Goal: Task Accomplishment & Management: Use online tool/utility

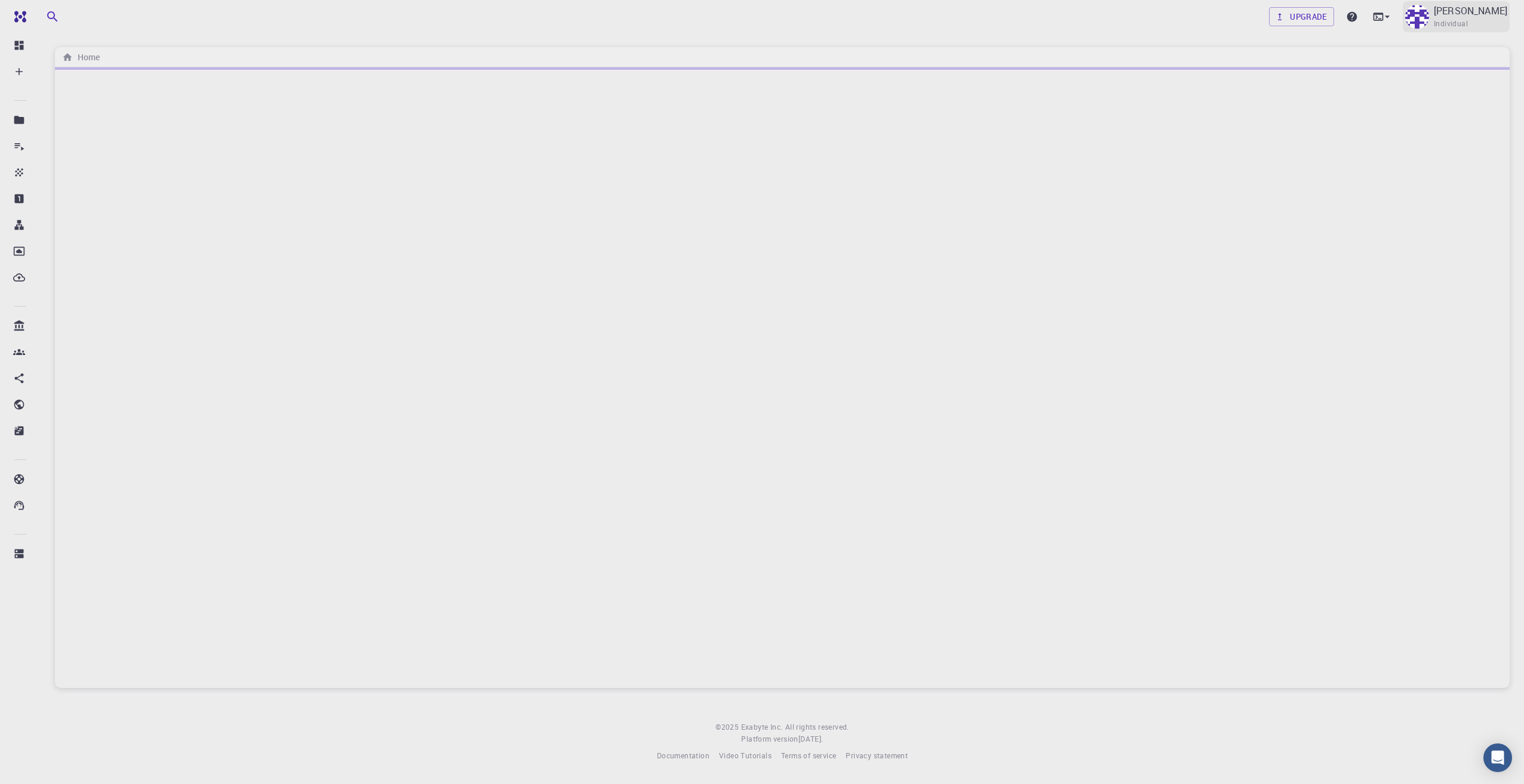
click at [1429, 20] on img at bounding box center [1416, 16] width 23 height 23
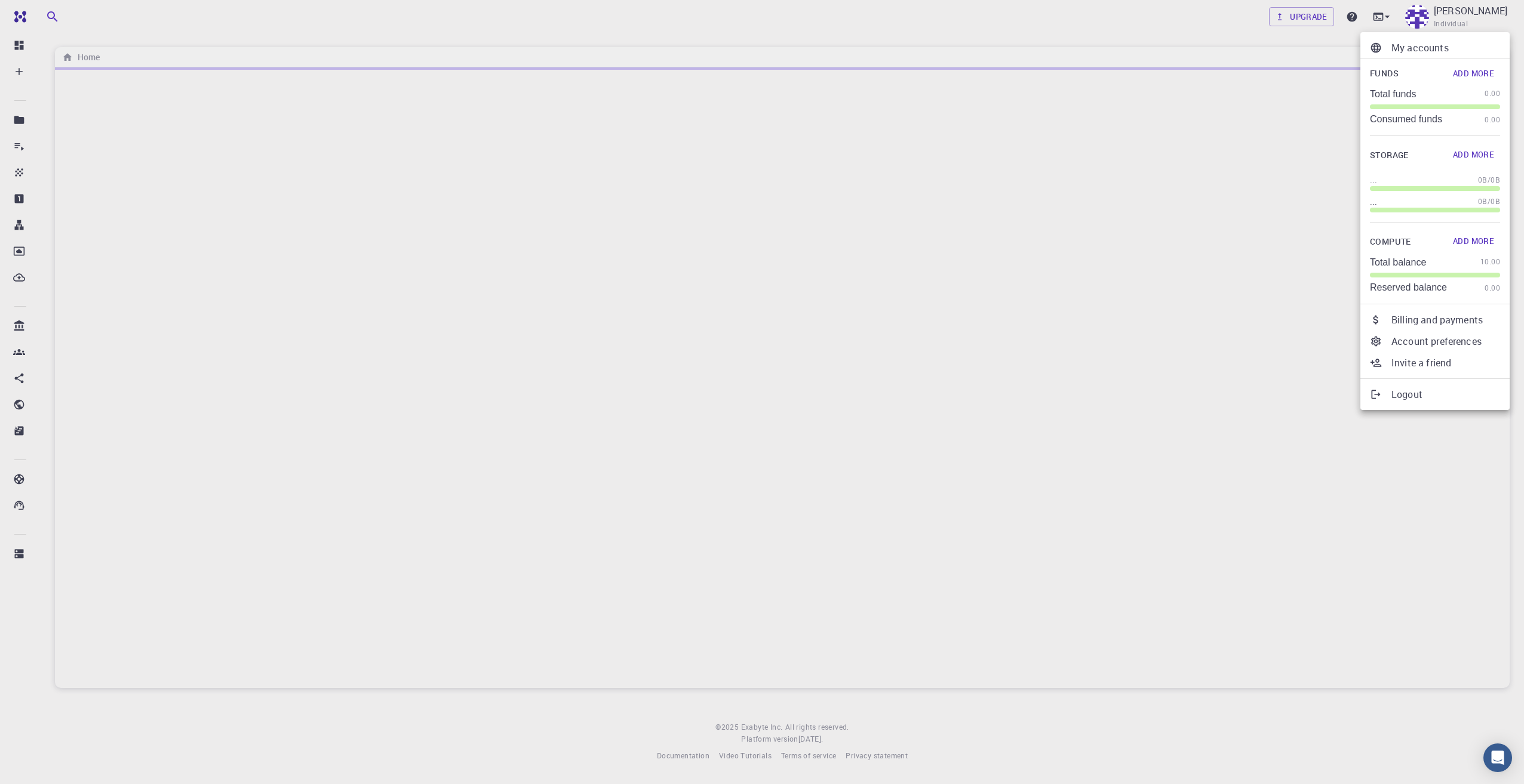
click at [205, 217] on div at bounding box center [762, 392] width 1524 height 784
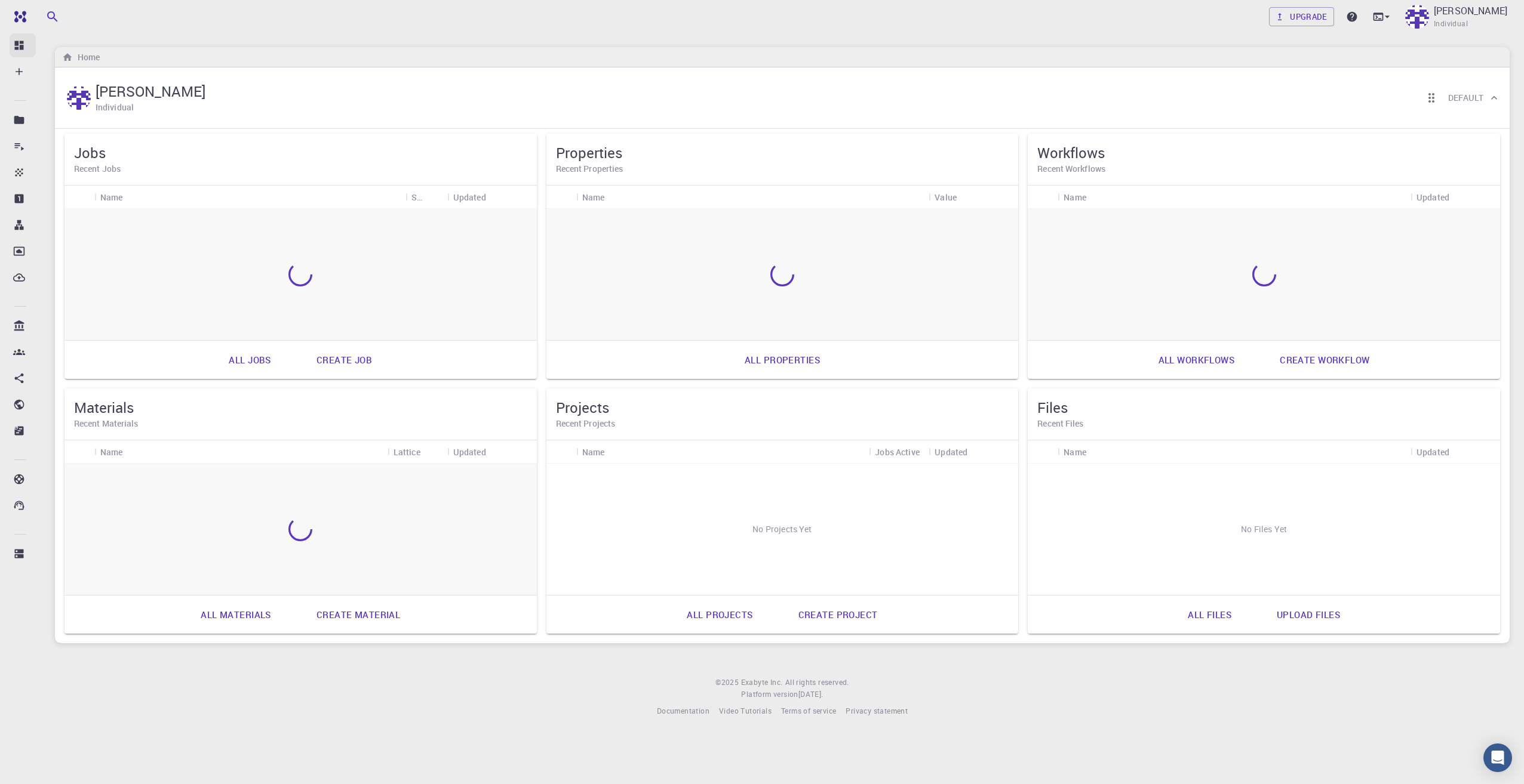
click at [24, 42] on icon at bounding box center [19, 45] width 12 height 12
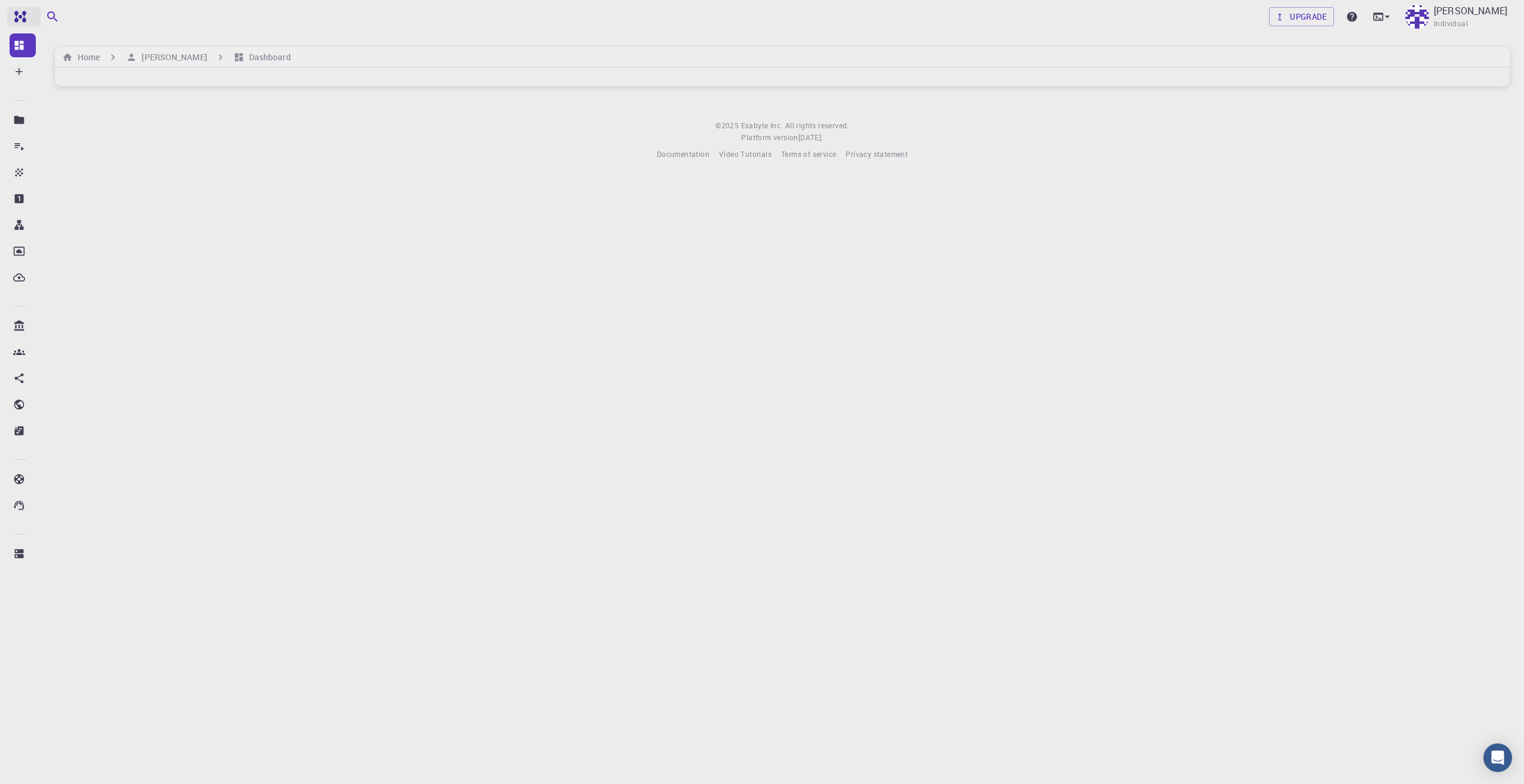
click at [17, 19] on img at bounding box center [43, 17] width 68 height 9
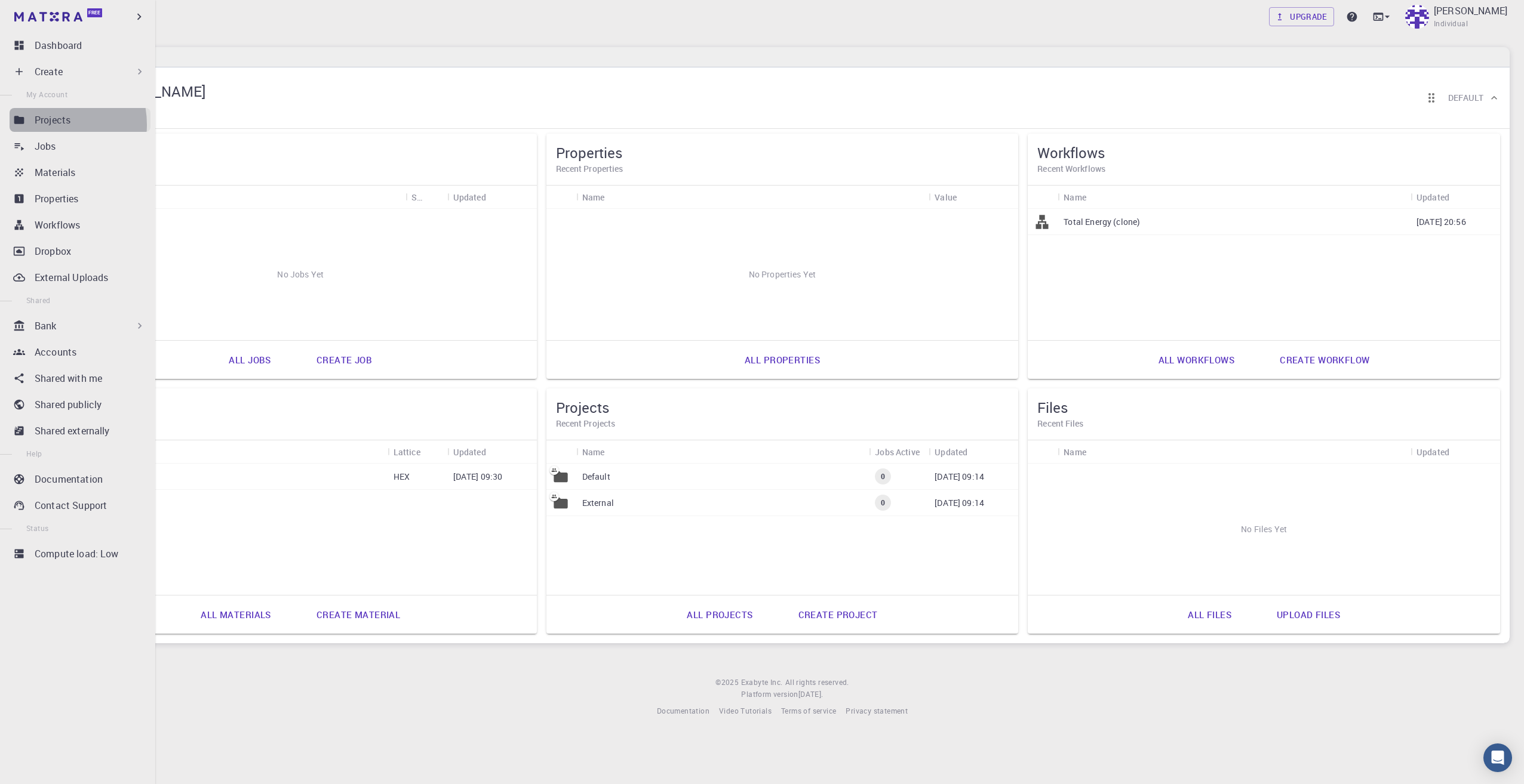
click at [49, 125] on p "Projects" at bounding box center [52, 119] width 36 height 14
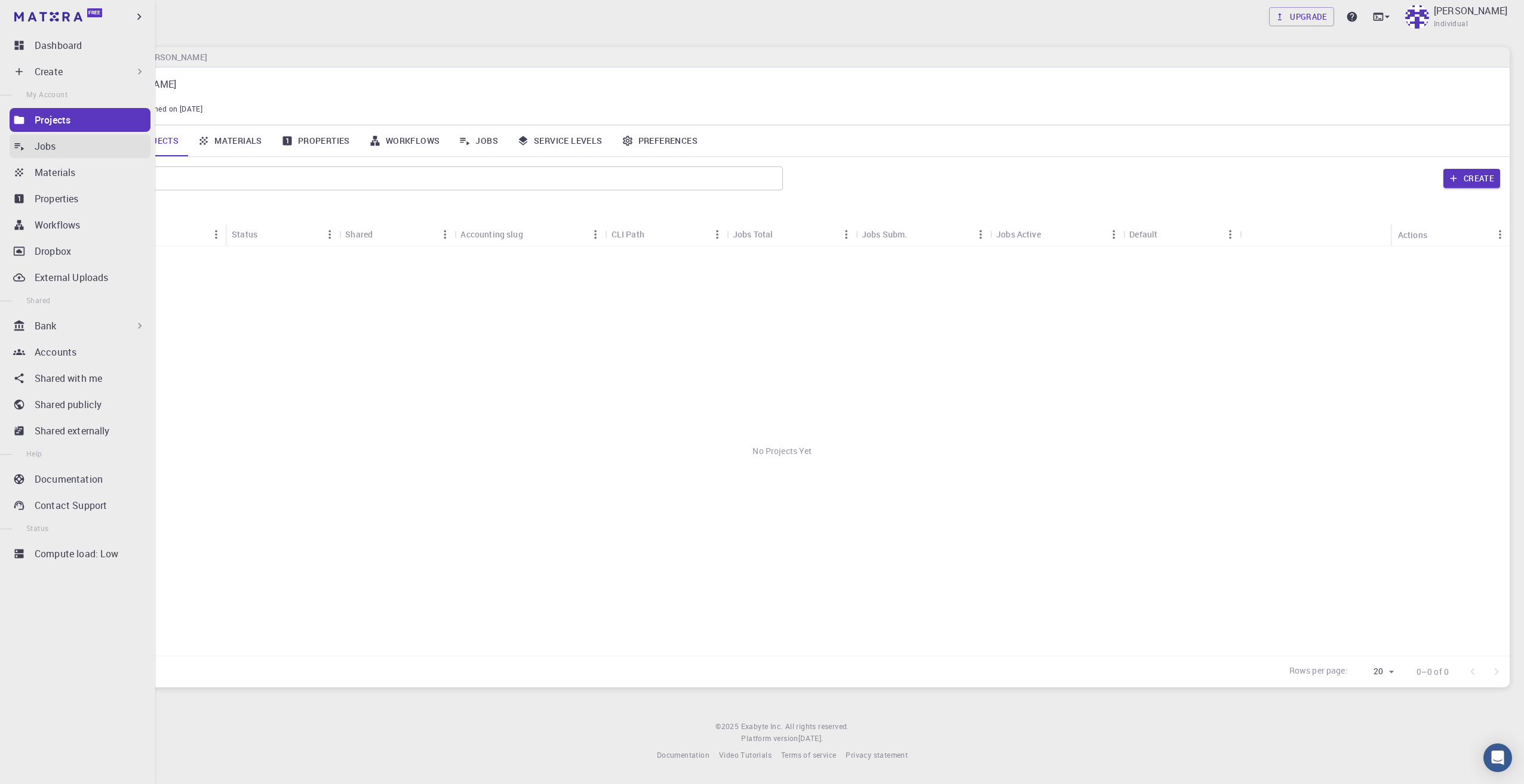
click at [47, 155] on link "Jobs" at bounding box center [80, 145] width 141 height 23
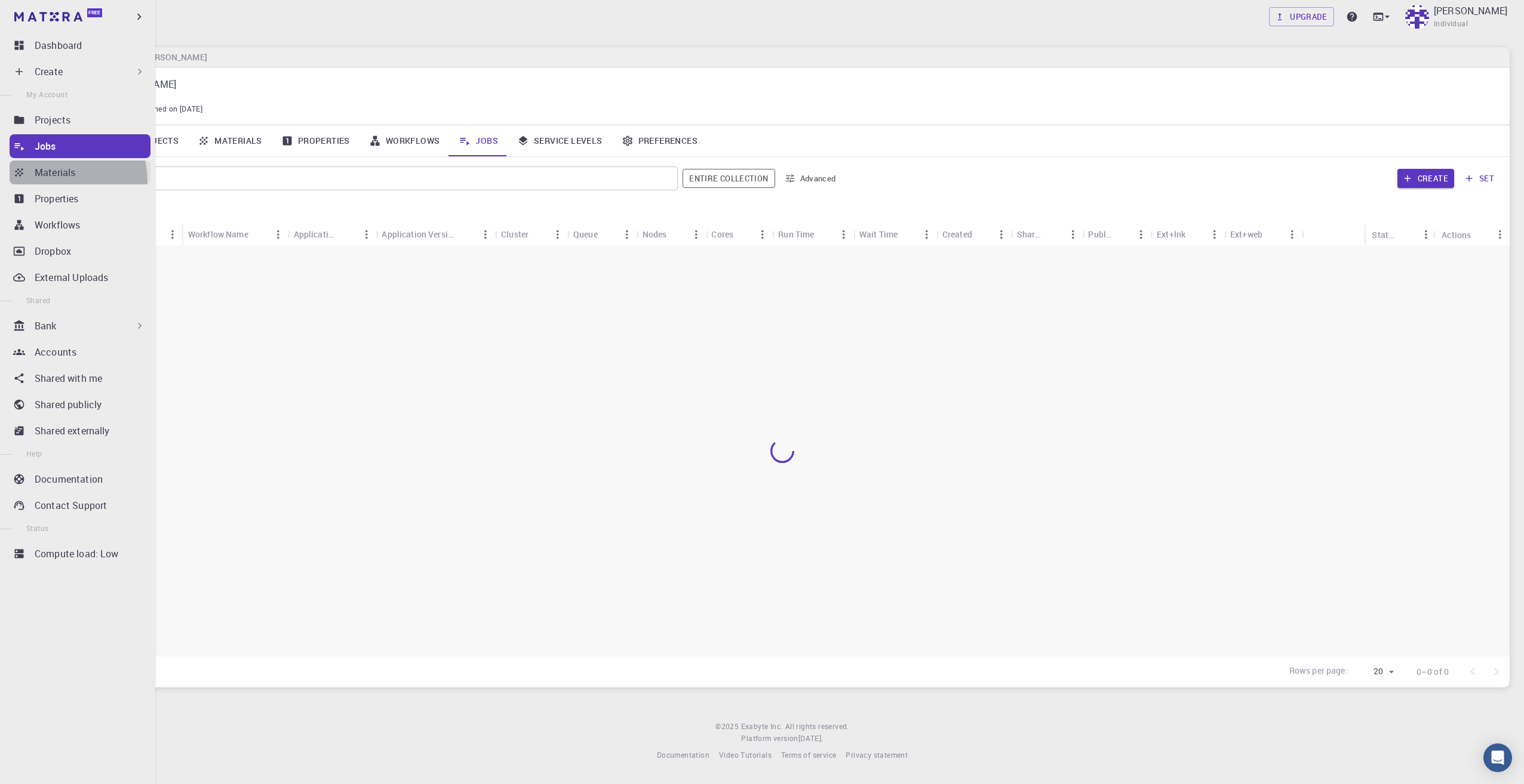
click at [57, 181] on link "Materials" at bounding box center [80, 171] width 141 height 23
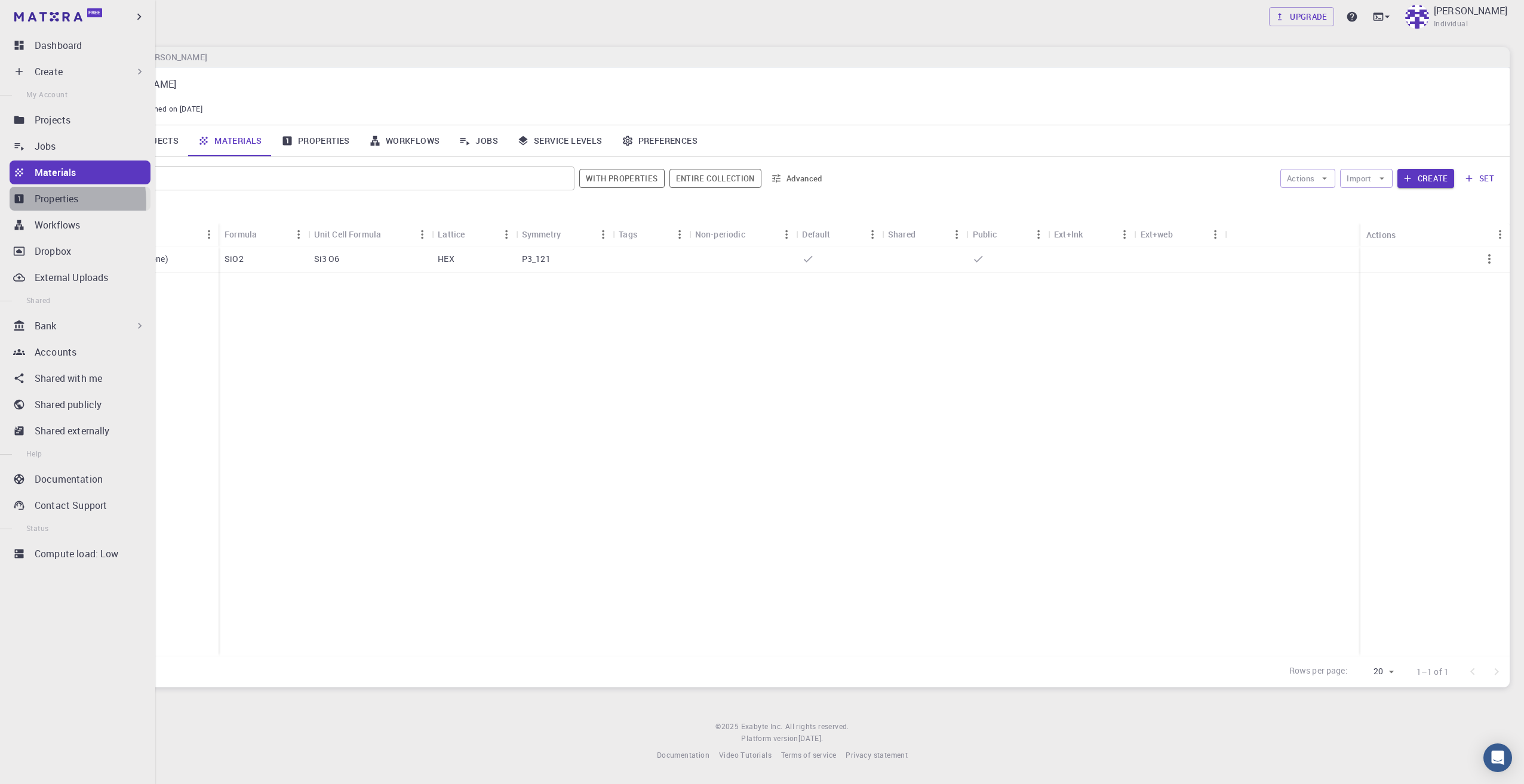
click at [26, 203] on link "Properties" at bounding box center [80, 198] width 141 height 23
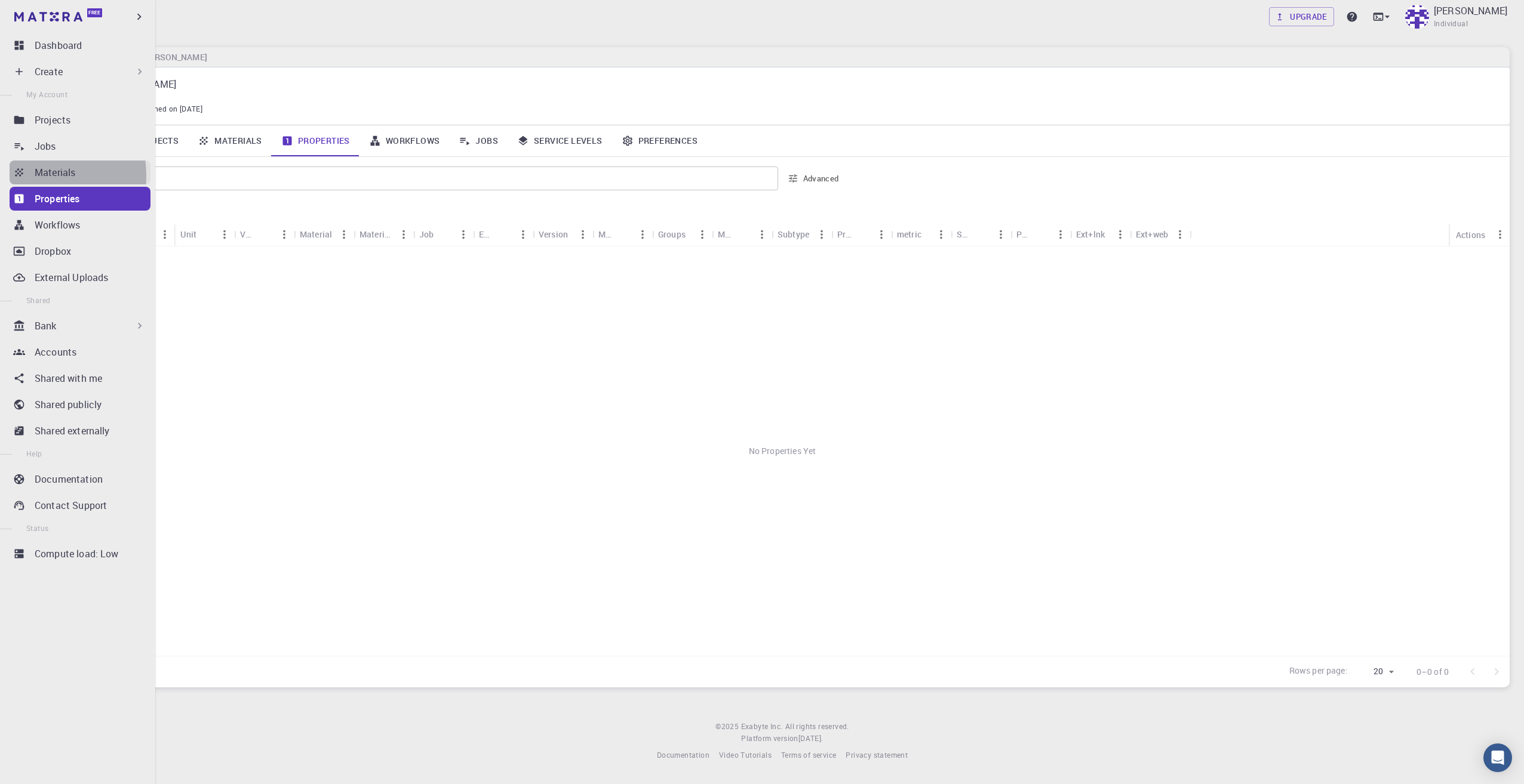
click at [23, 176] on icon at bounding box center [19, 172] width 12 height 12
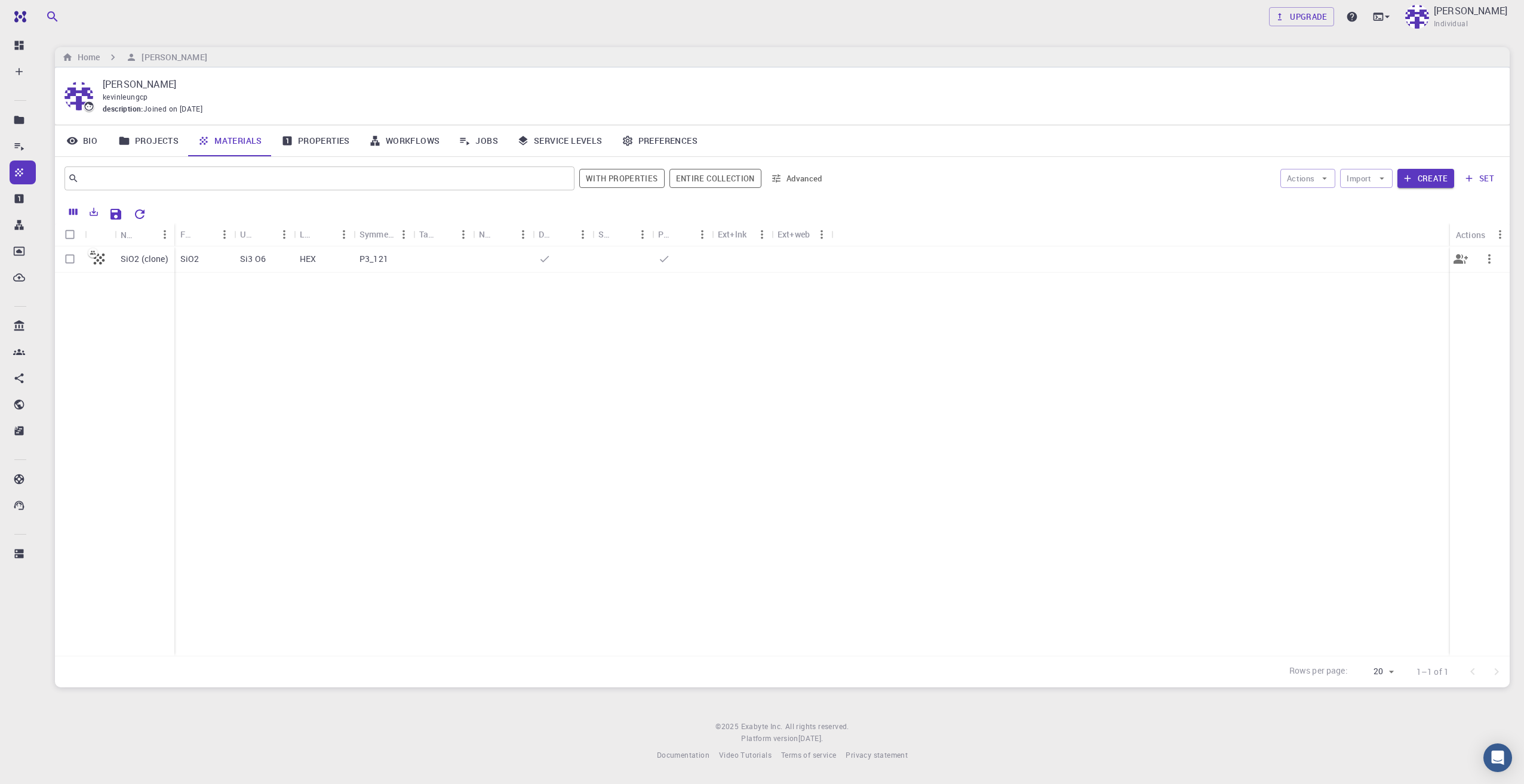
click at [1311, 256] on div at bounding box center [1141, 259] width 619 height 26
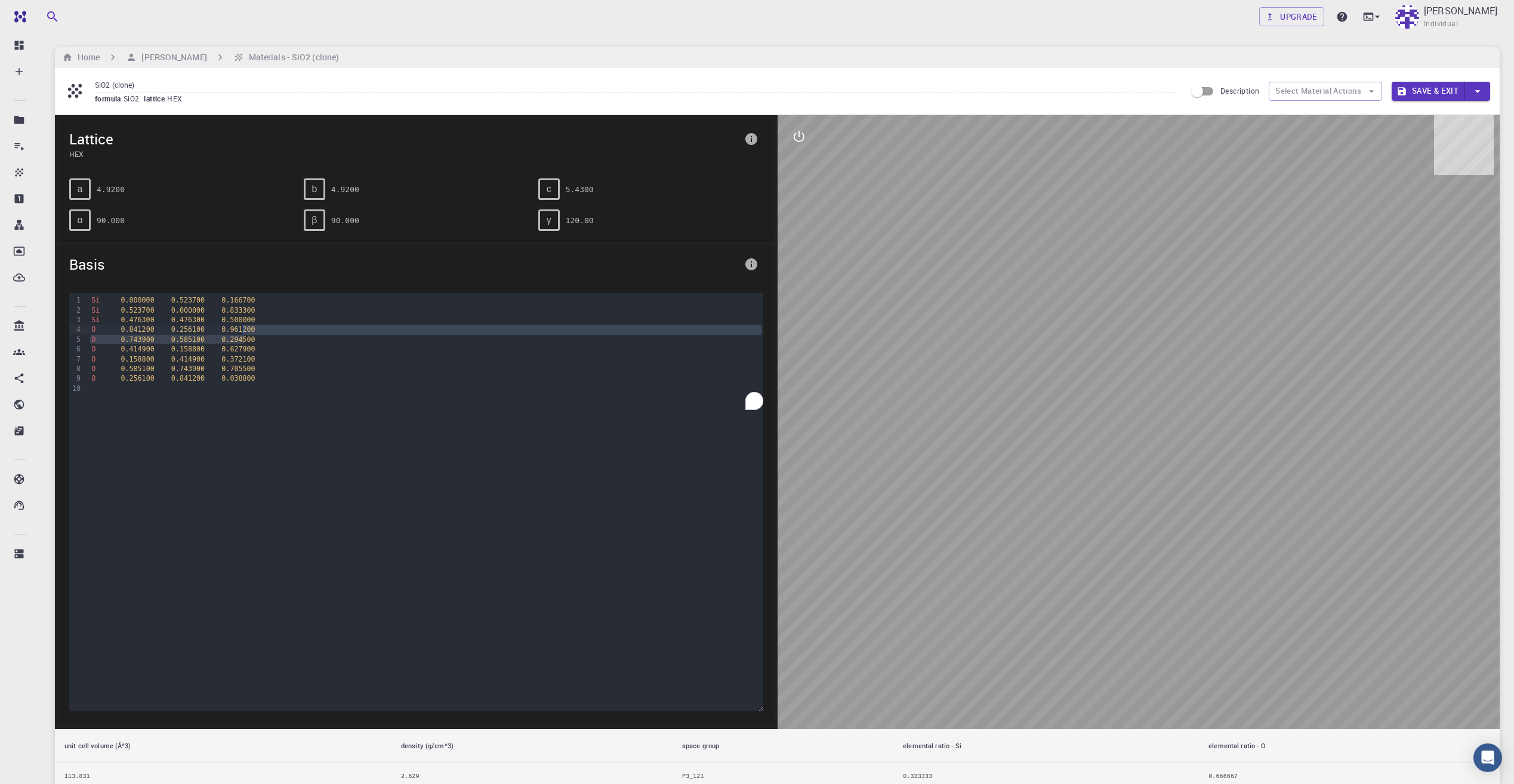
drag, startPoint x: 571, startPoint y: 343, endPoint x: 767, endPoint y: 330, distance: 196.4
click at [610, 326] on div "Si 0.000000 0.523700 0.166700 Si 0.523700 0.000000 0.833300 Si 0.476300 0.47630…" at bounding box center [425, 352] width 675 height 119
drag, startPoint x: 826, startPoint y: 330, endPoint x: 901, endPoint y: 271, distance: 95.4
click at [901, 271] on div at bounding box center [1139, 422] width 723 height 614
drag, startPoint x: 617, startPoint y: 235, endPoint x: 809, endPoint y: 222, distance: 192.4
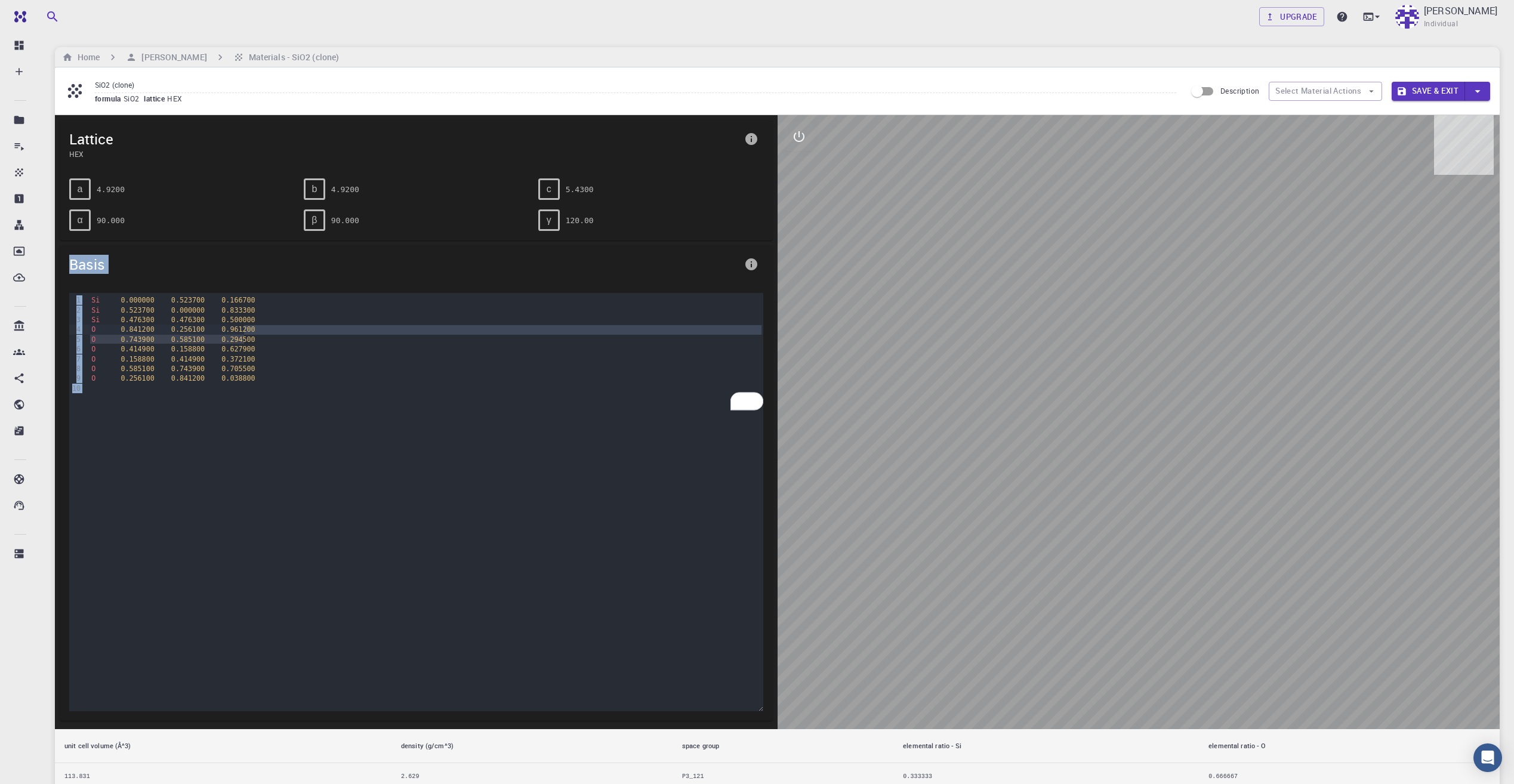
click at [809, 222] on div "Lattice HEX a 4.9200 b 4.9200 c 5.4300 α 90.000 β 90.000 γ 120.00 Basis 99 1 2 …" at bounding box center [778, 453] width 1445 height 676
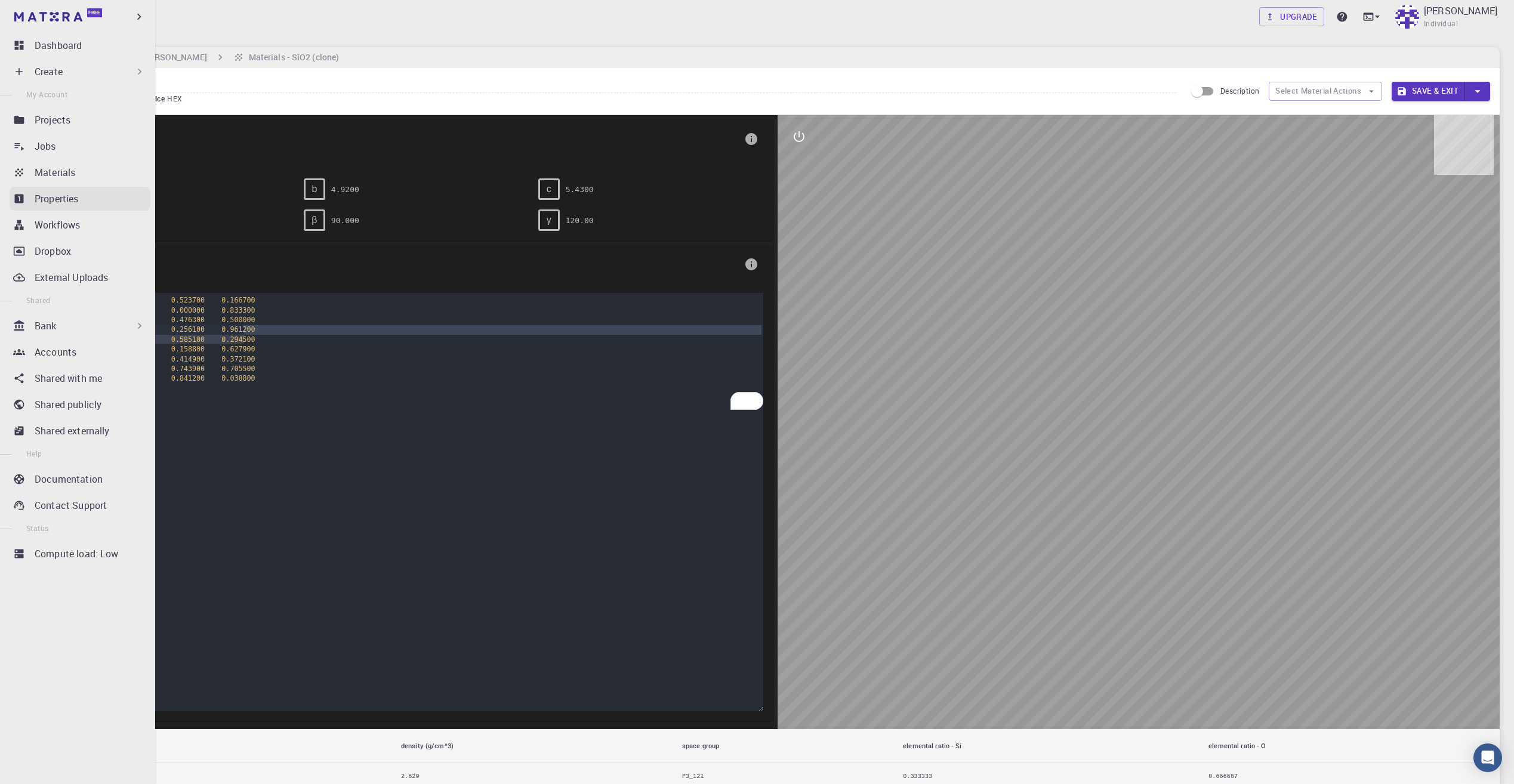
click at [17, 203] on icon at bounding box center [20, 200] width 9 height 9
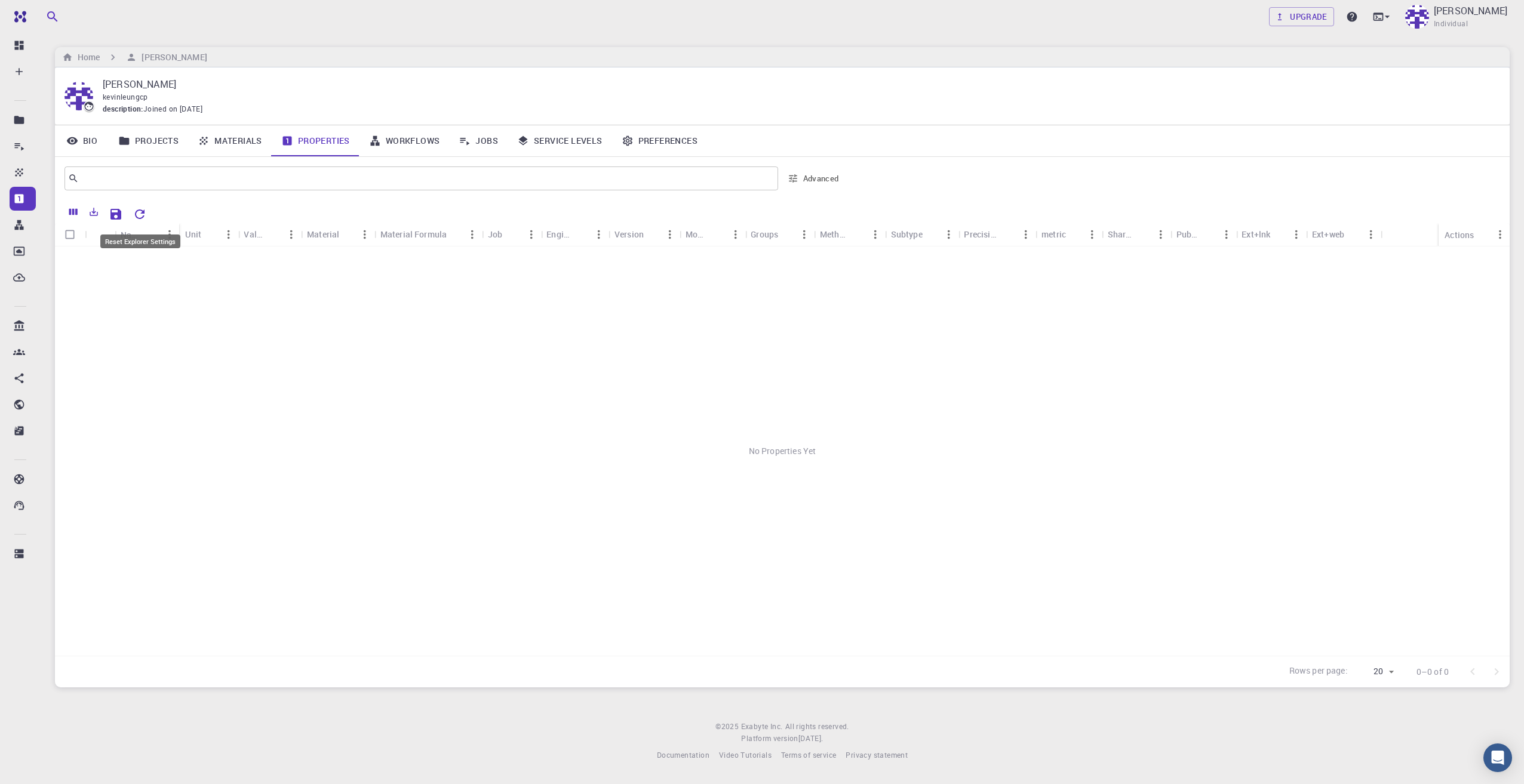
click at [136, 214] on icon "Reset Explorer Settings" at bounding box center [140, 214] width 9 height 9
click at [251, 142] on link "Materials" at bounding box center [230, 141] width 83 height 31
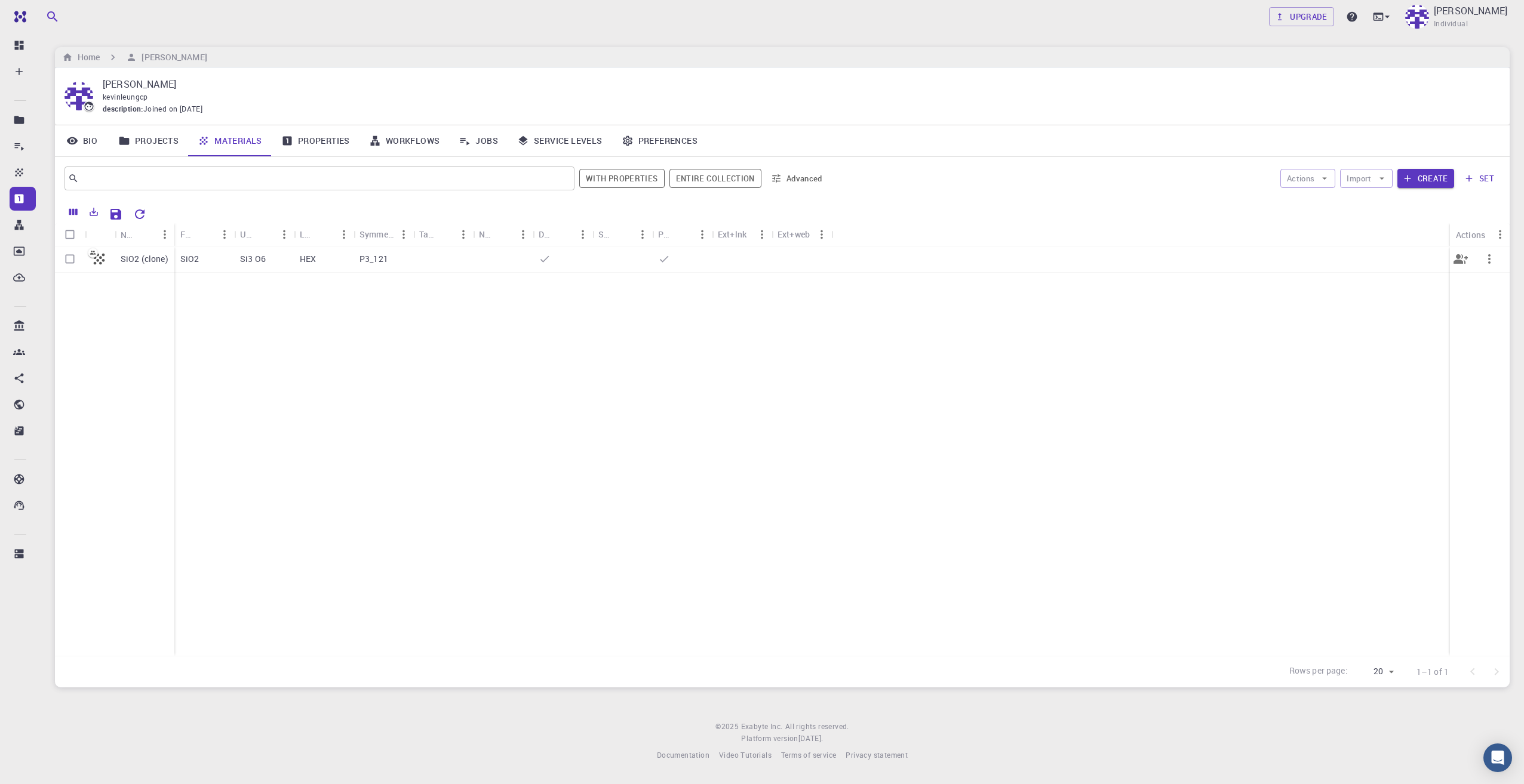
click at [74, 259] on input "Select row" at bounding box center [69, 259] width 22 height 22
checkbox input "true"
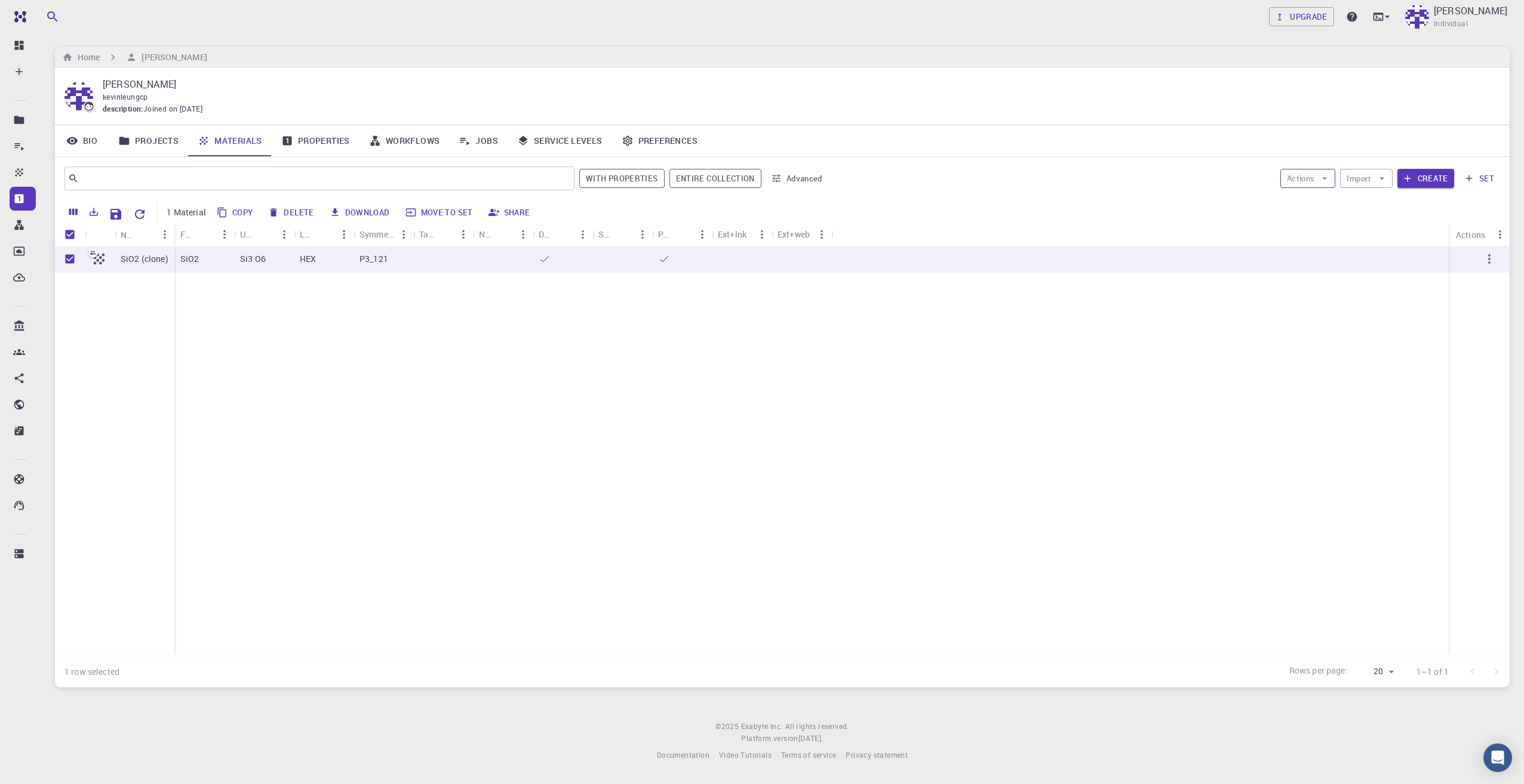
click at [1297, 180] on button "Actions" at bounding box center [1307, 178] width 55 height 19
click at [1322, 210] on li "Create Job" at bounding box center [1320, 202] width 78 height 19
drag, startPoint x: 650, startPoint y: 299, endPoint x: 773, endPoint y: 454, distance: 197.9
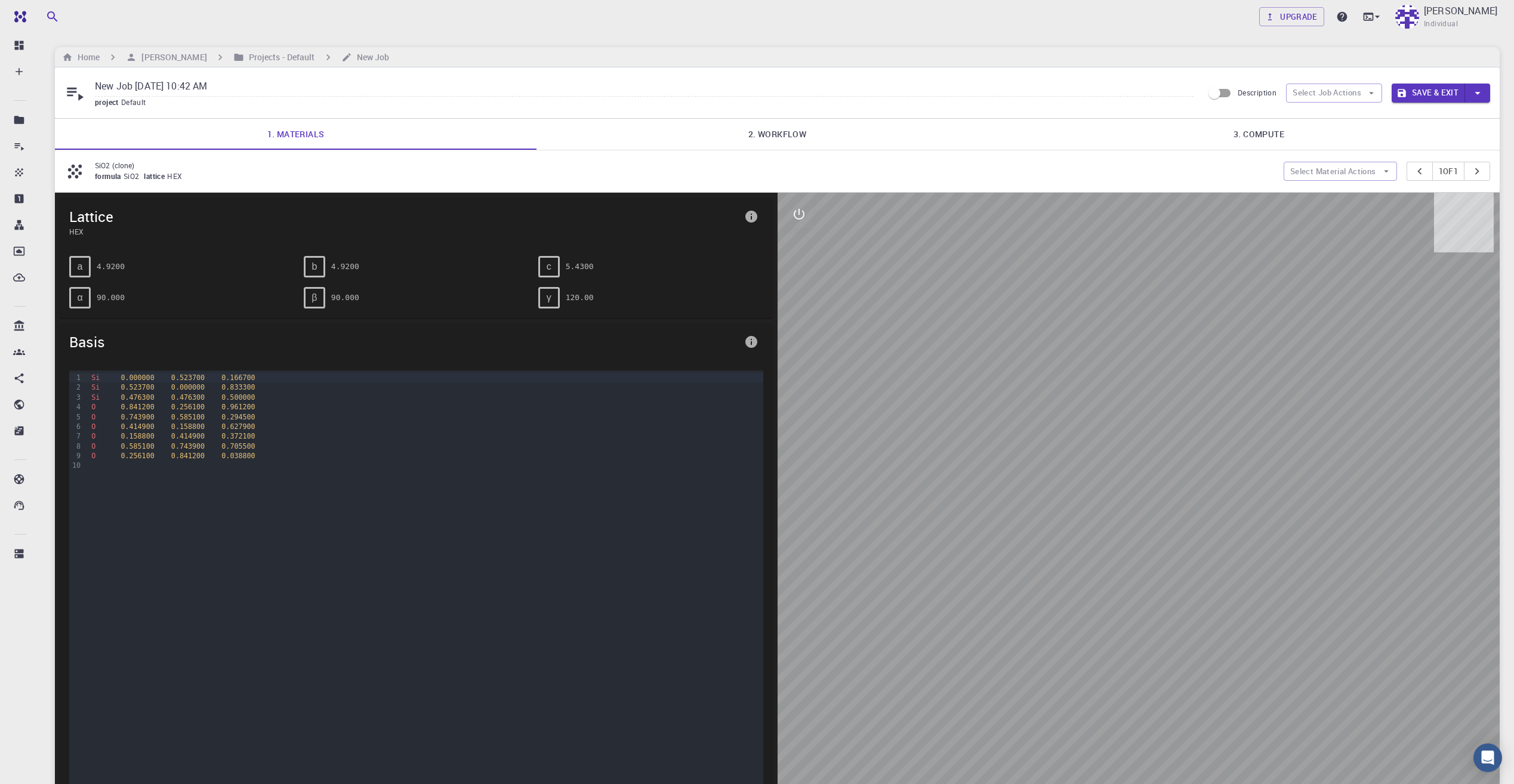
click at [795, 141] on link "2. Workflow" at bounding box center [778, 134] width 482 height 31
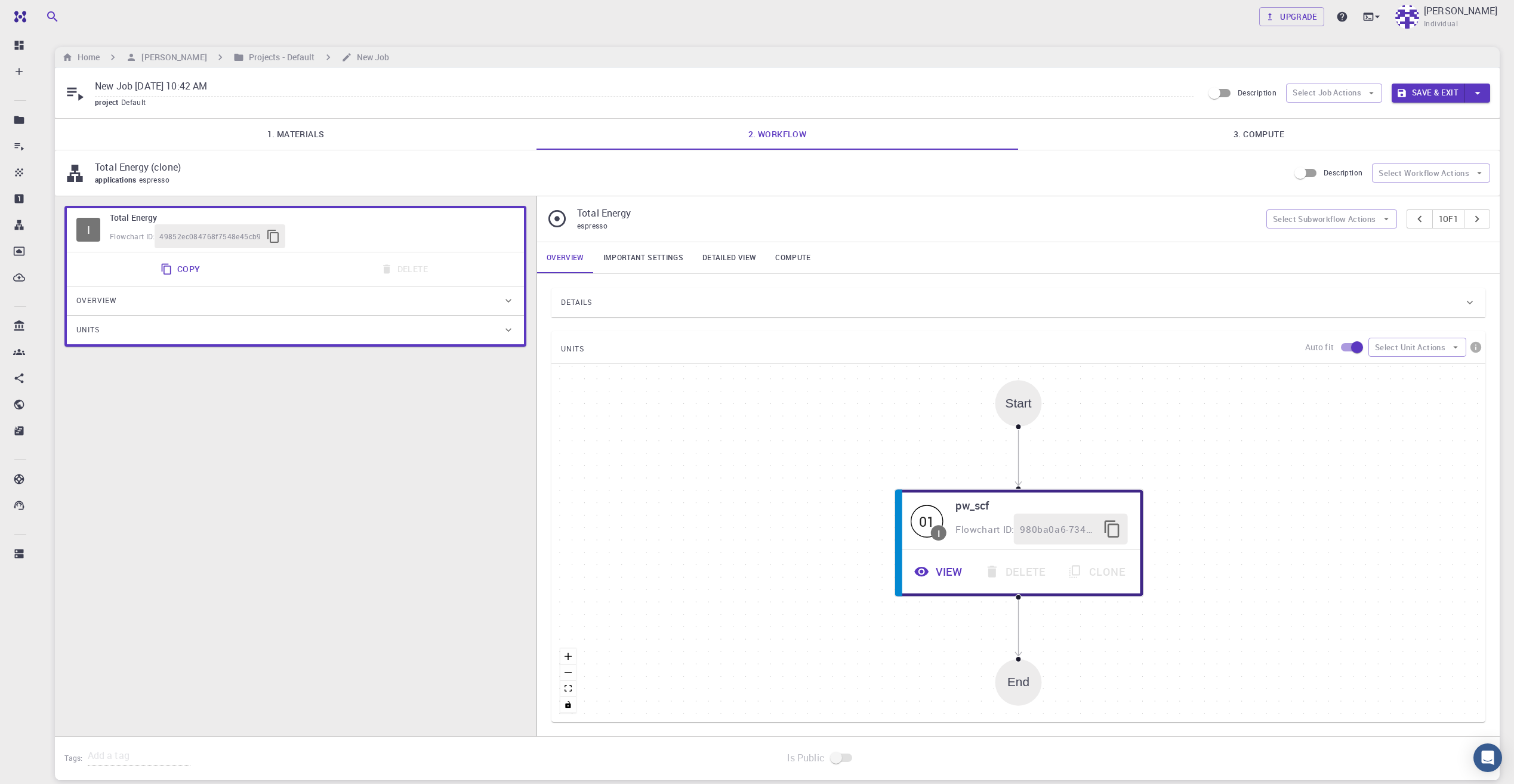
click at [109, 308] on span "Overview" at bounding box center [96, 301] width 40 height 19
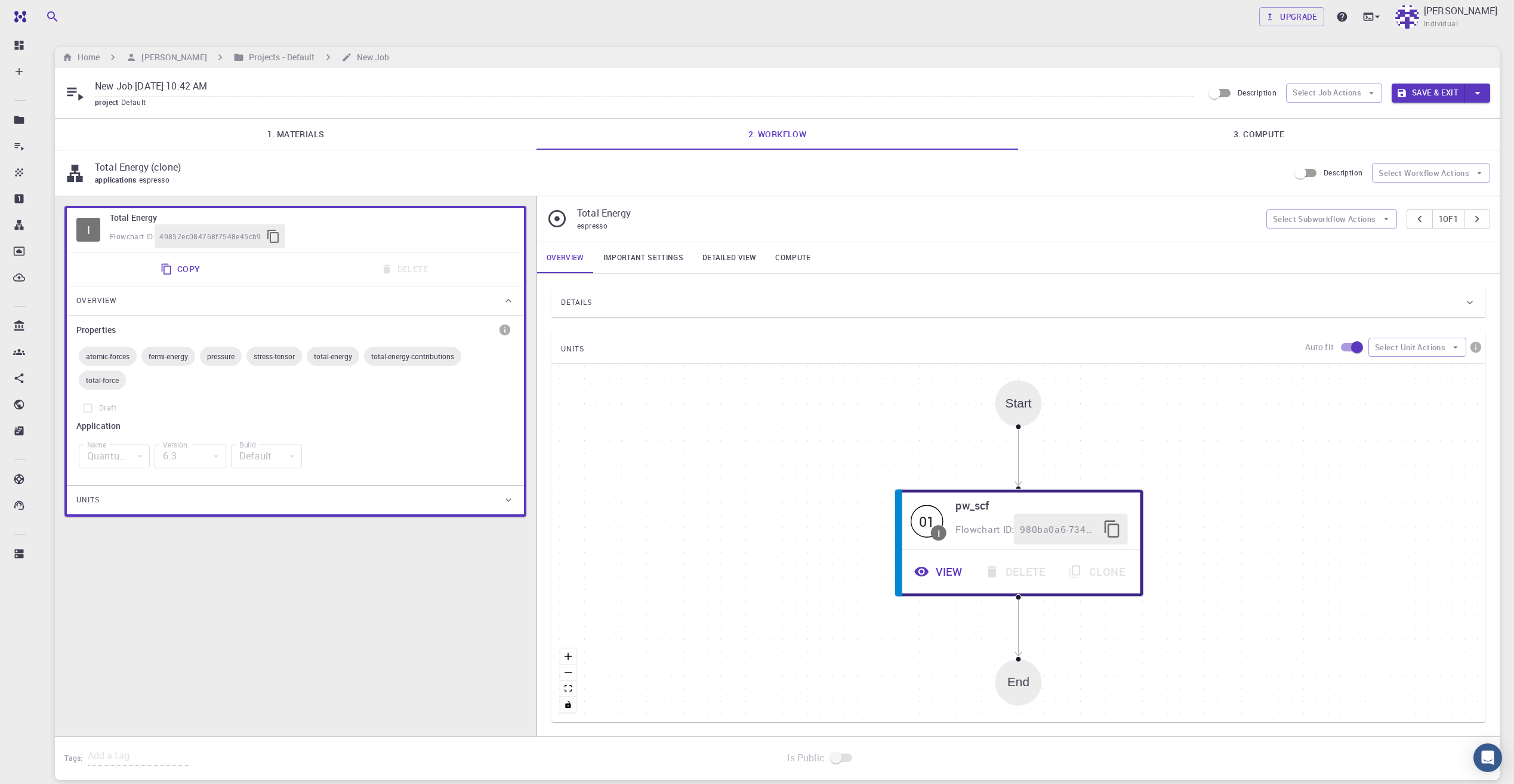
click at [107, 356] on span "atomic-forces" at bounding box center [108, 356] width 58 height 9
click at [164, 361] on div "fermi-energy" at bounding box center [168, 356] width 53 height 19
click at [125, 496] on div "Units" at bounding box center [289, 500] width 426 height 19
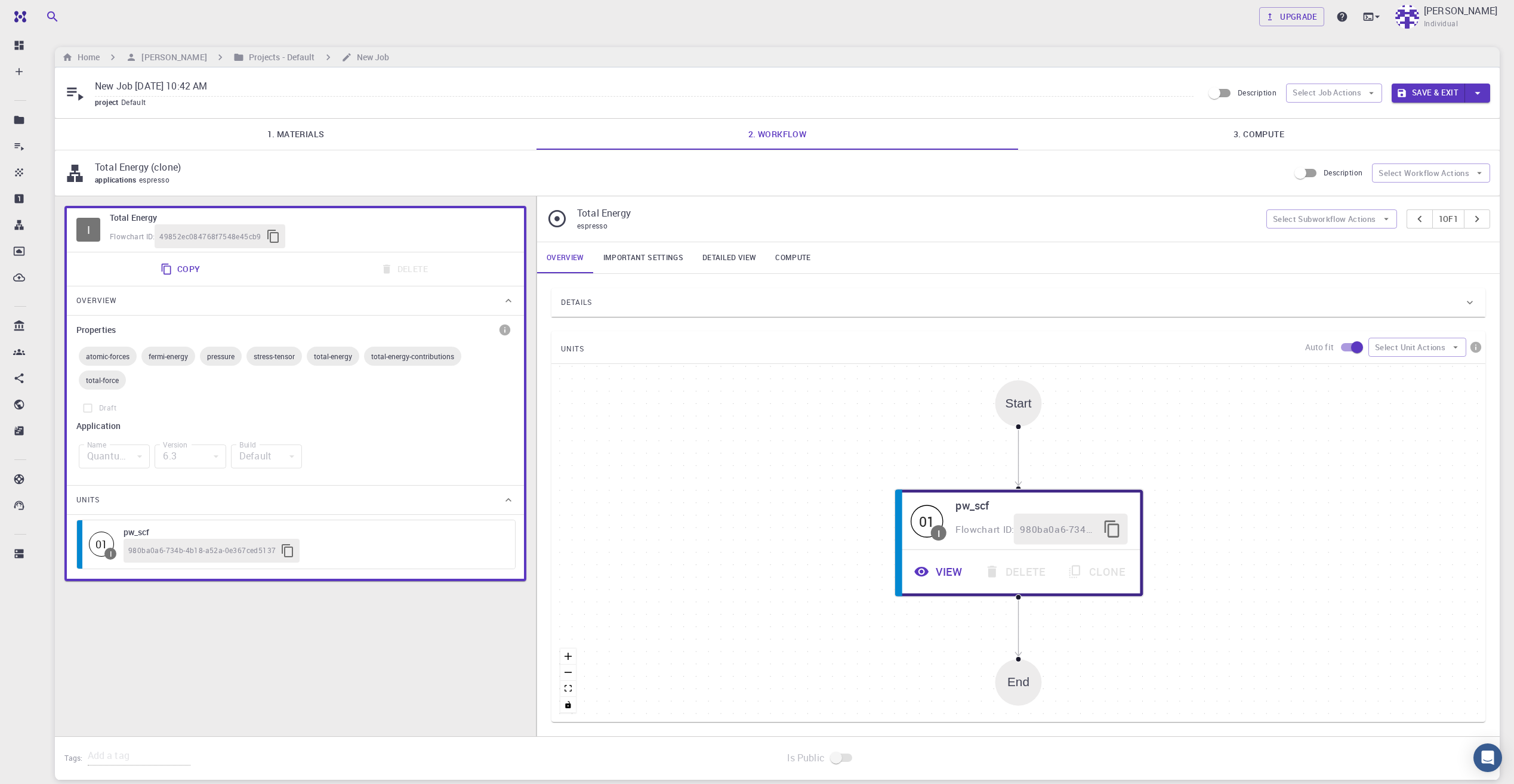
click at [156, 546] on span "980ba0a6-734b-4b18-a52a-0e367ced5137" at bounding box center [201, 551] width 147 height 12
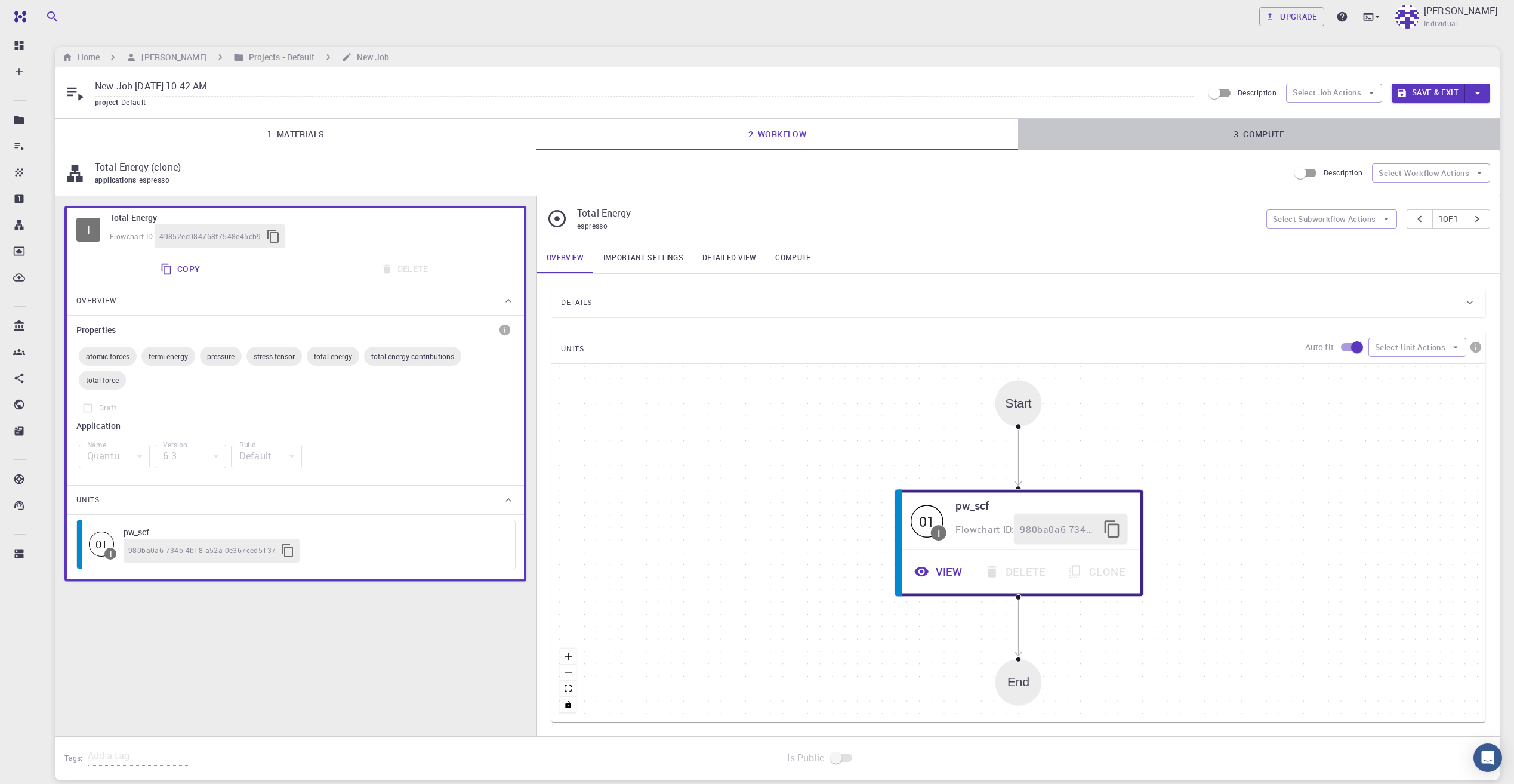
click at [1299, 140] on link "3. Compute" at bounding box center [1259, 134] width 482 height 31
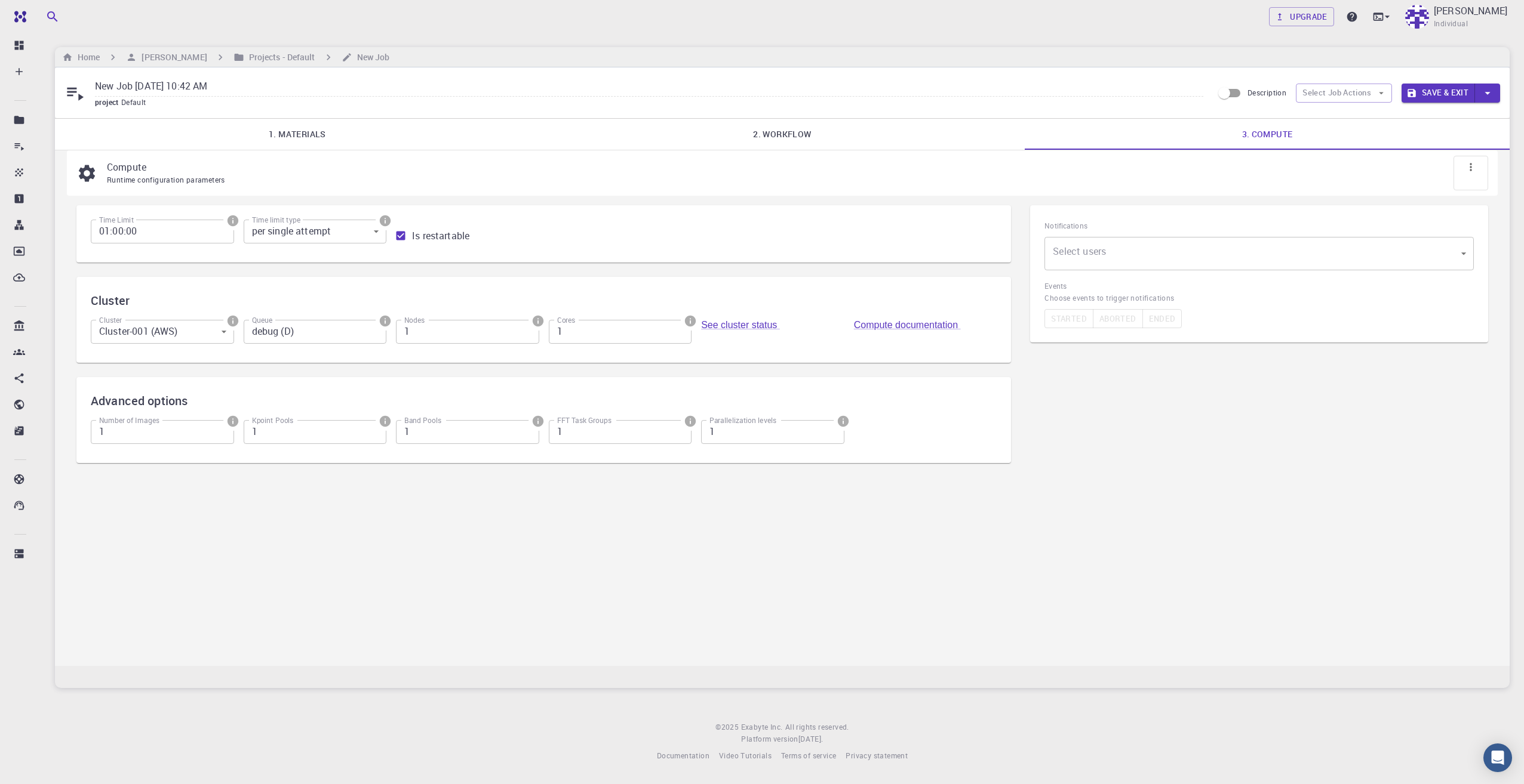
click at [376, 236] on body "Free Dashboard Create New Job New Material Create Material Upload File Import f…" at bounding box center [762, 392] width 1524 height 784
click at [376, 236] on div at bounding box center [762, 392] width 1524 height 784
click at [1141, 258] on body "Free Dashboard Create New Job New Material Create Material Upload File Import f…" at bounding box center [762, 392] width 1524 height 784
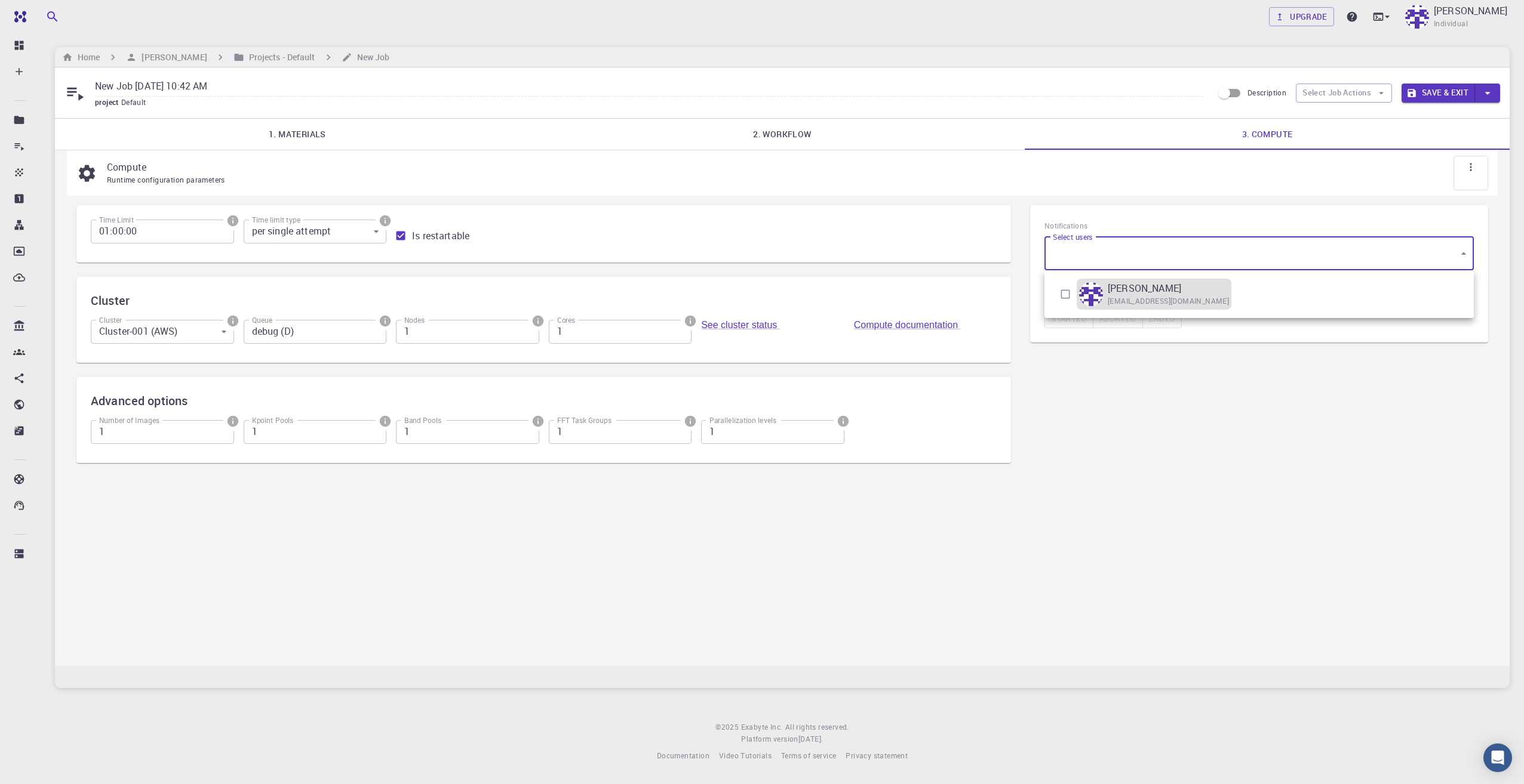
click at [1134, 288] on p "[PERSON_NAME]" at bounding box center [1144, 288] width 73 height 14
type input "[object Object]"
checkbox input "true"
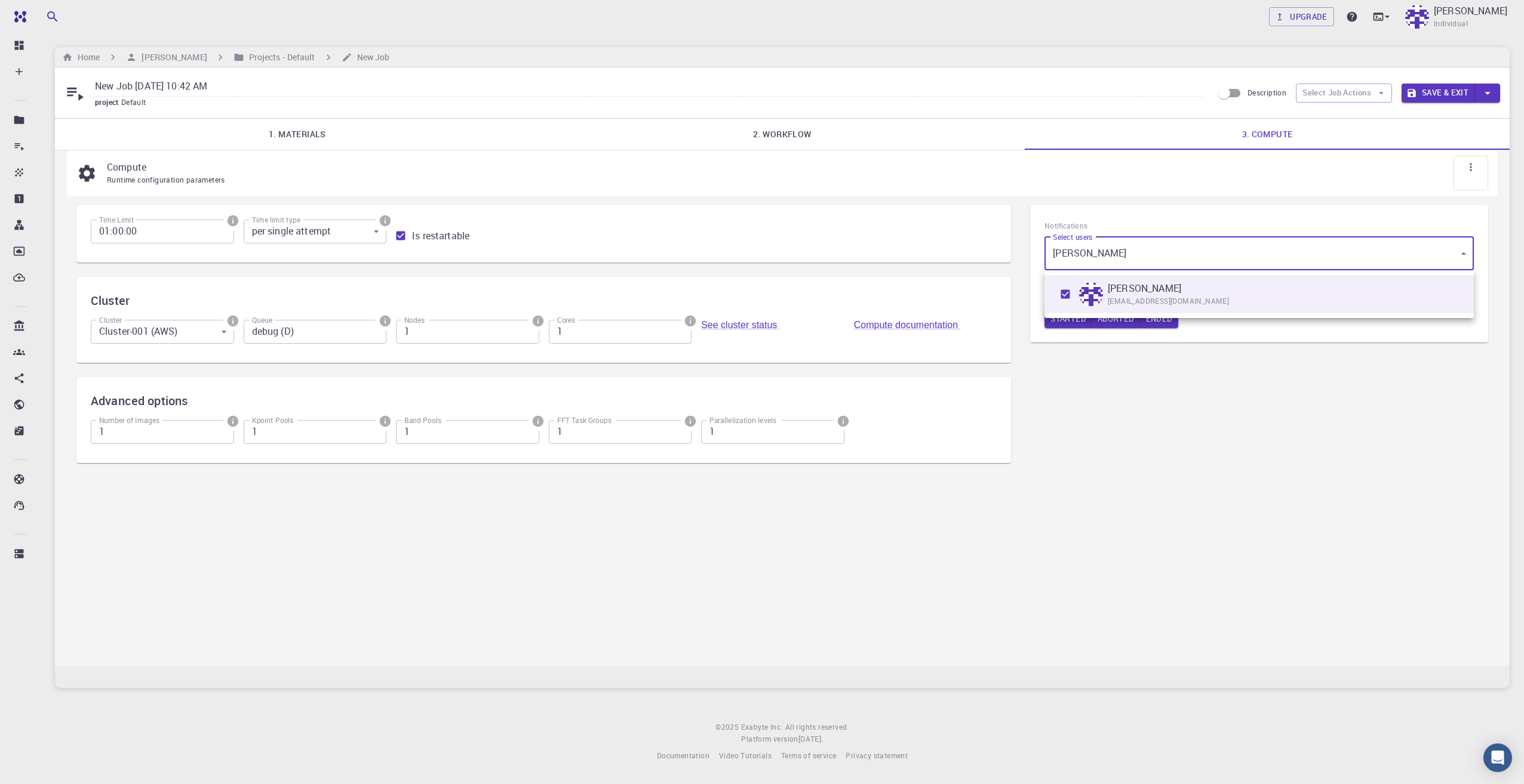
click at [1094, 377] on div at bounding box center [762, 392] width 1524 height 784
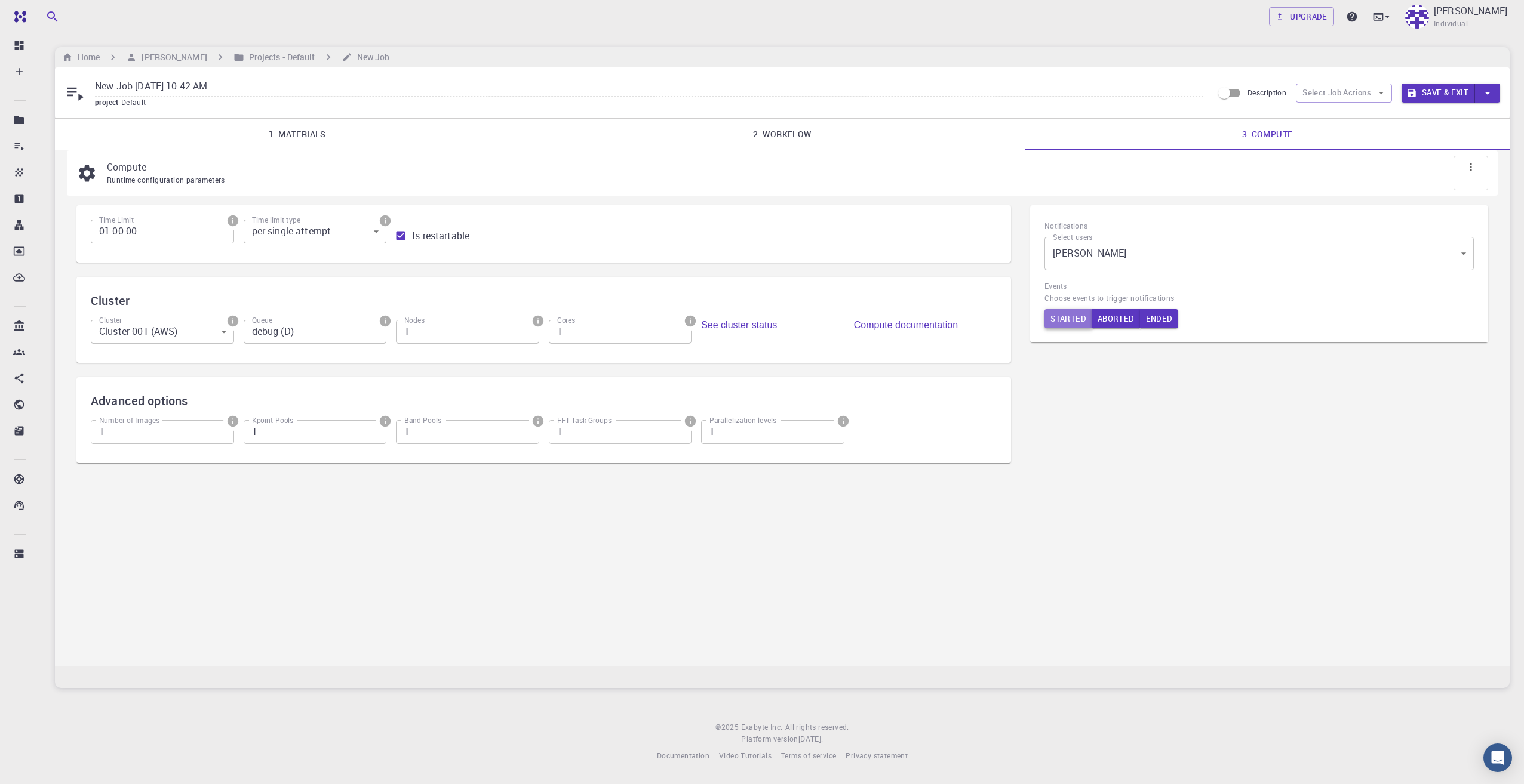
click at [1068, 325] on button "Started" at bounding box center [1068, 318] width 48 height 19
click at [1055, 321] on button "Started" at bounding box center [1068, 318] width 49 height 19
click at [1412, 97] on icon "button" at bounding box center [1411, 93] width 10 height 10
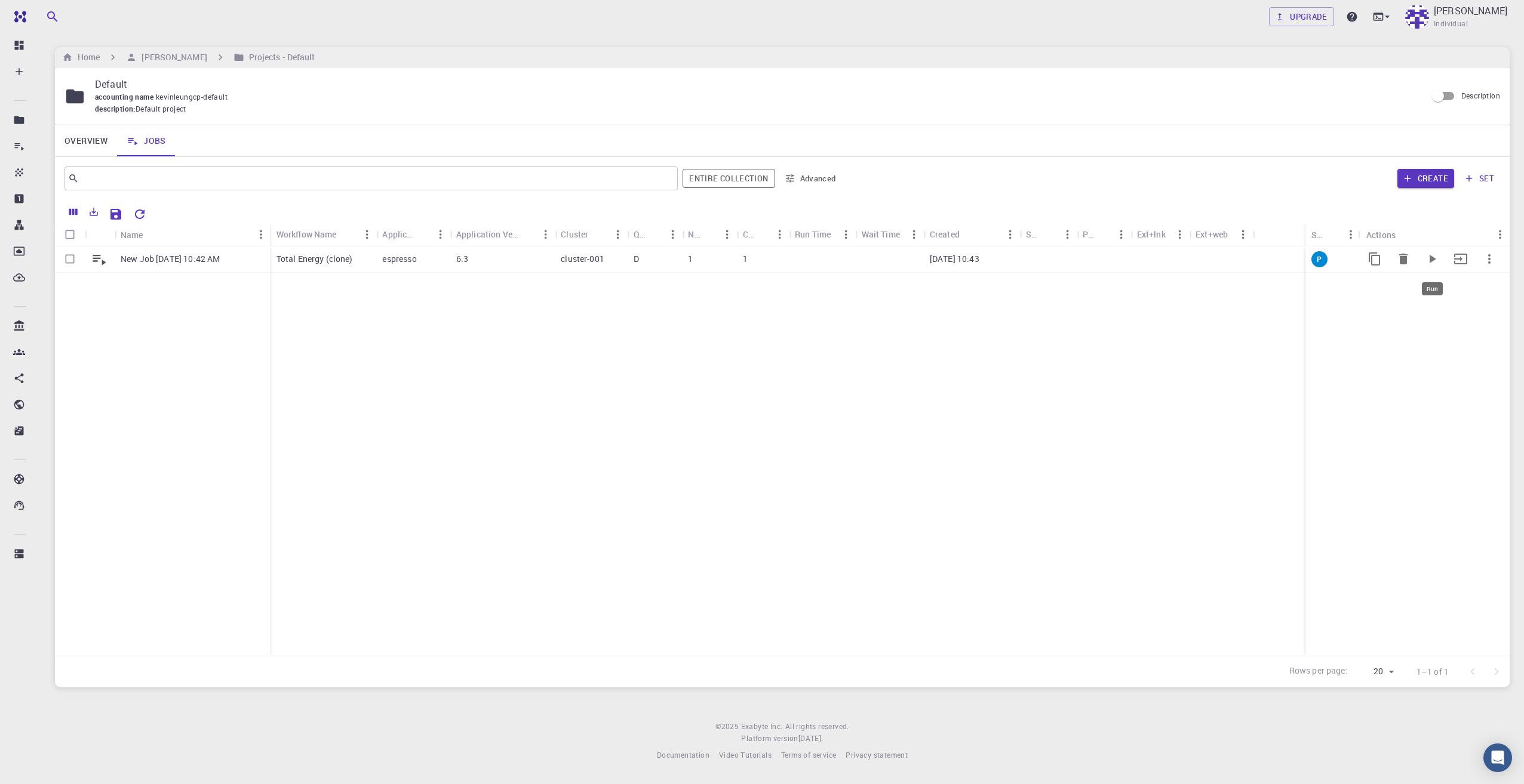
click at [1431, 262] on icon "Run" at bounding box center [1432, 259] width 7 height 8
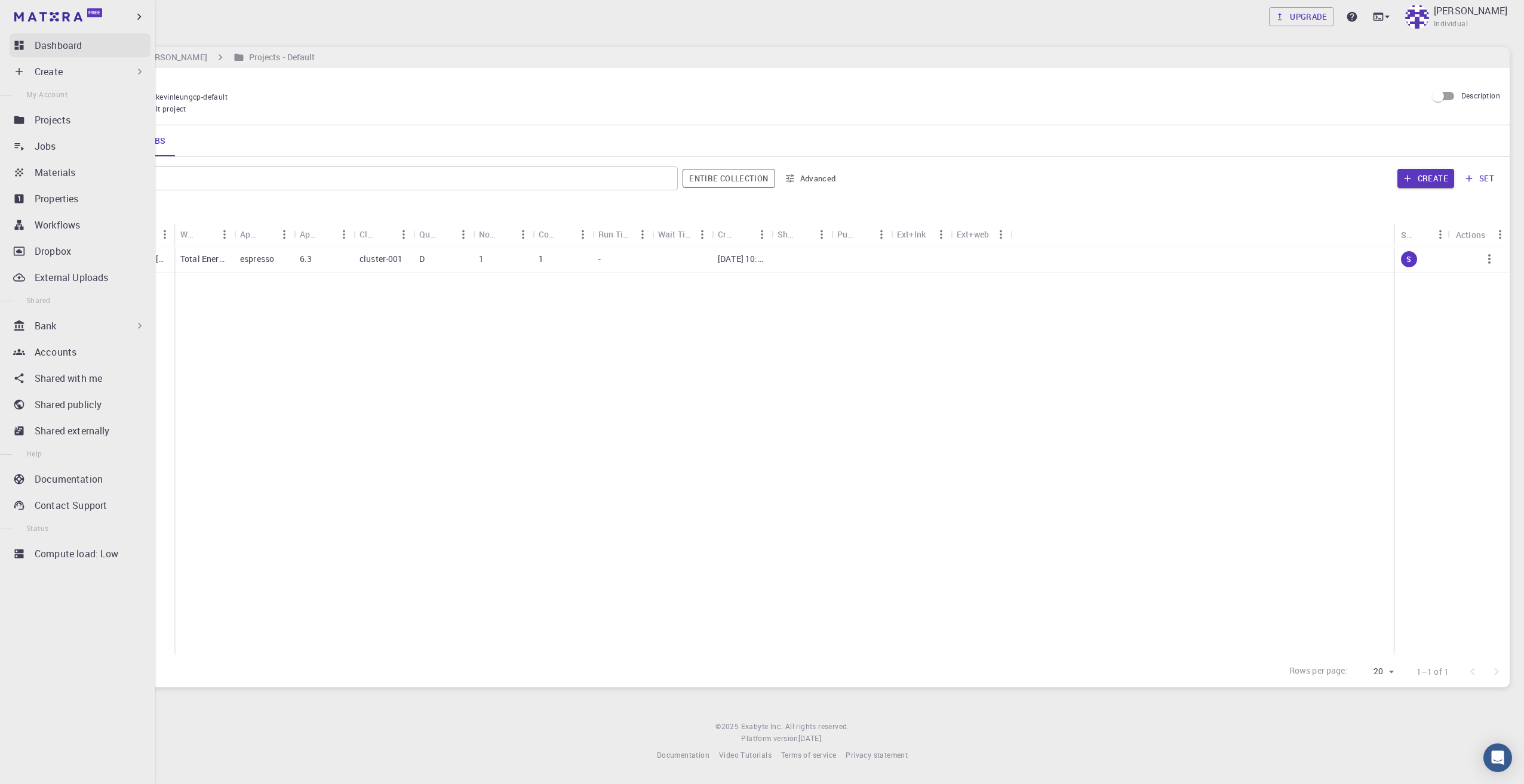
click at [64, 49] on p "Dashboard" at bounding box center [58, 45] width 47 height 14
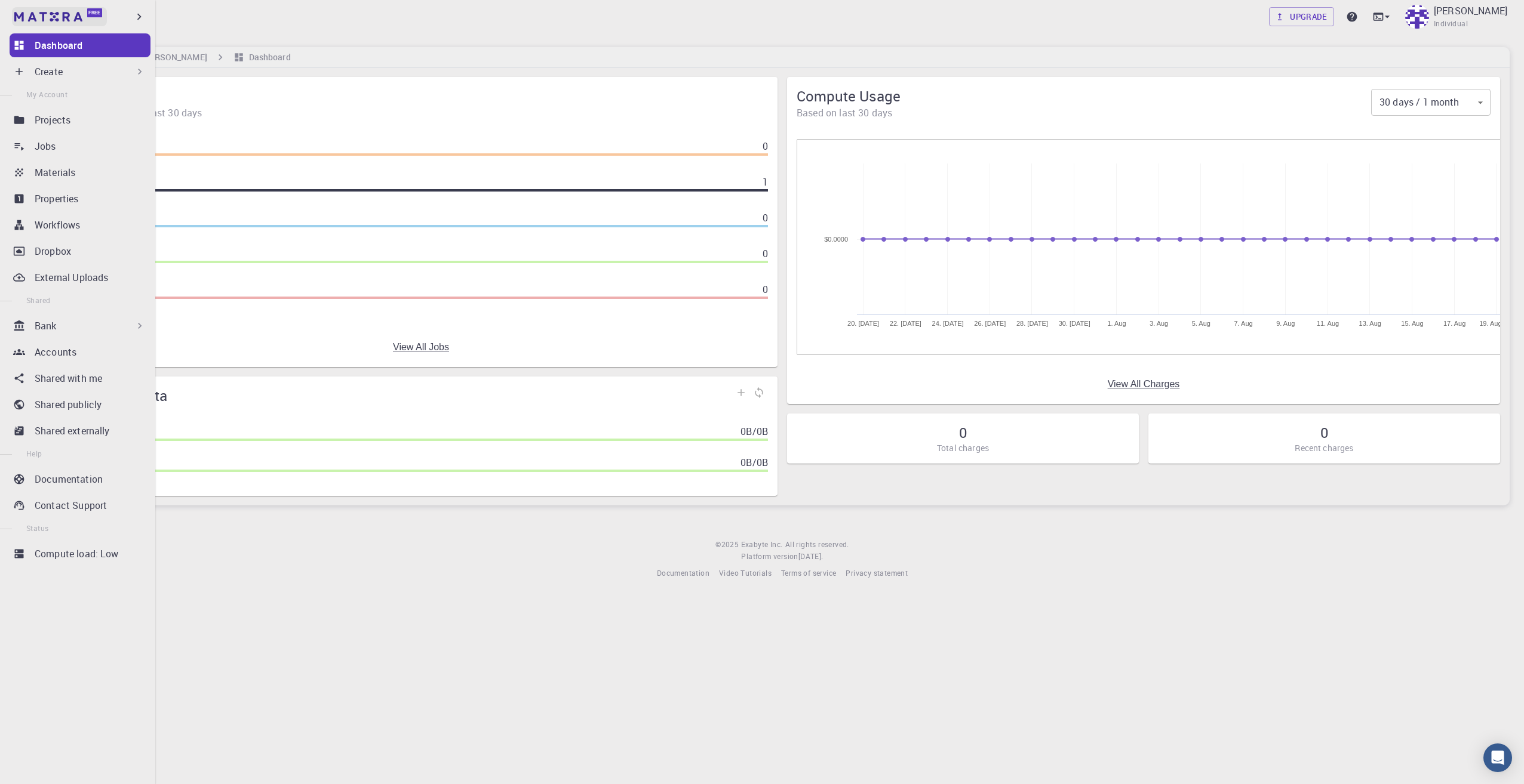
click at [25, 22] on link "Free" at bounding box center [59, 17] width 95 height 19
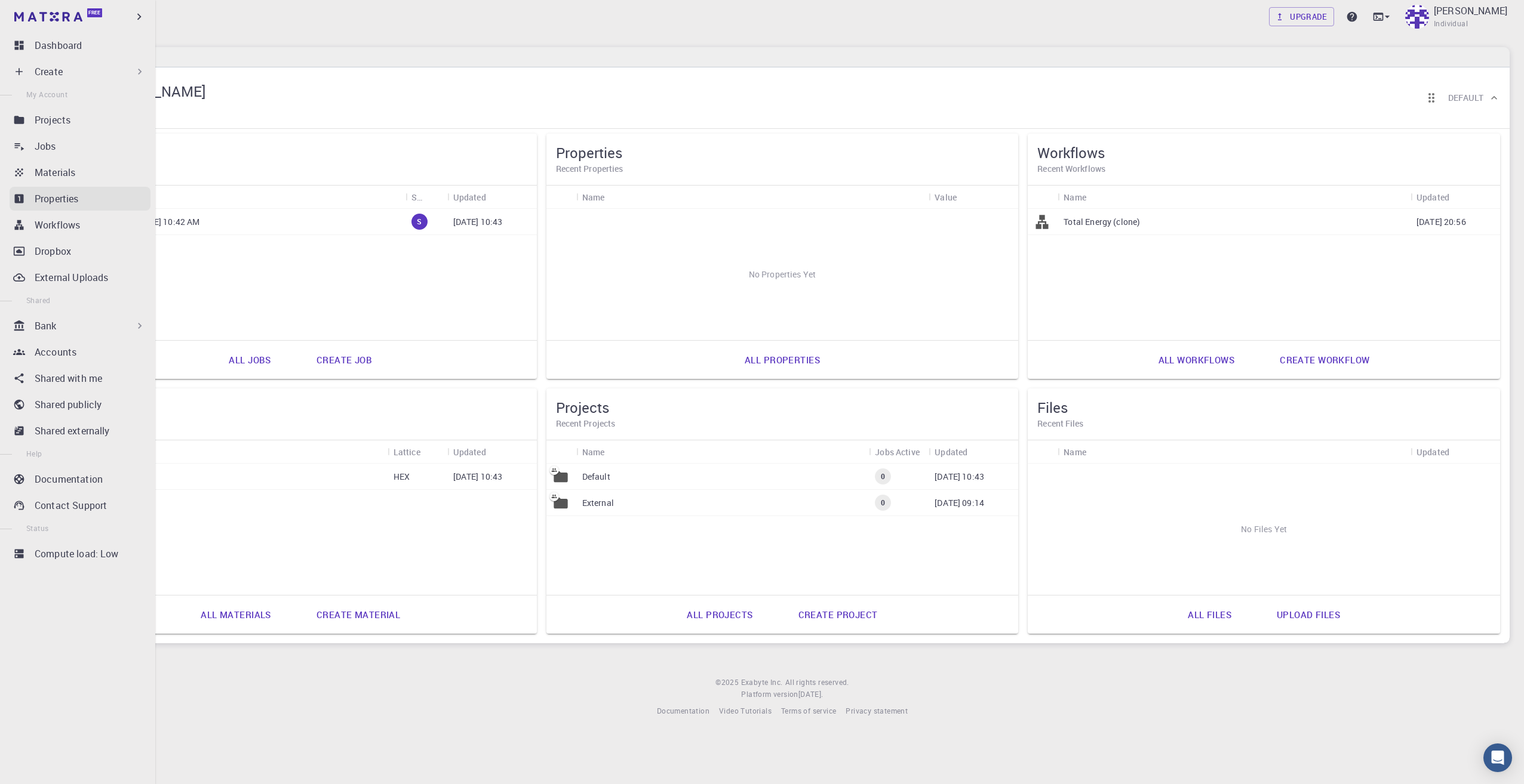
click at [60, 202] on p "Properties" at bounding box center [56, 199] width 44 height 14
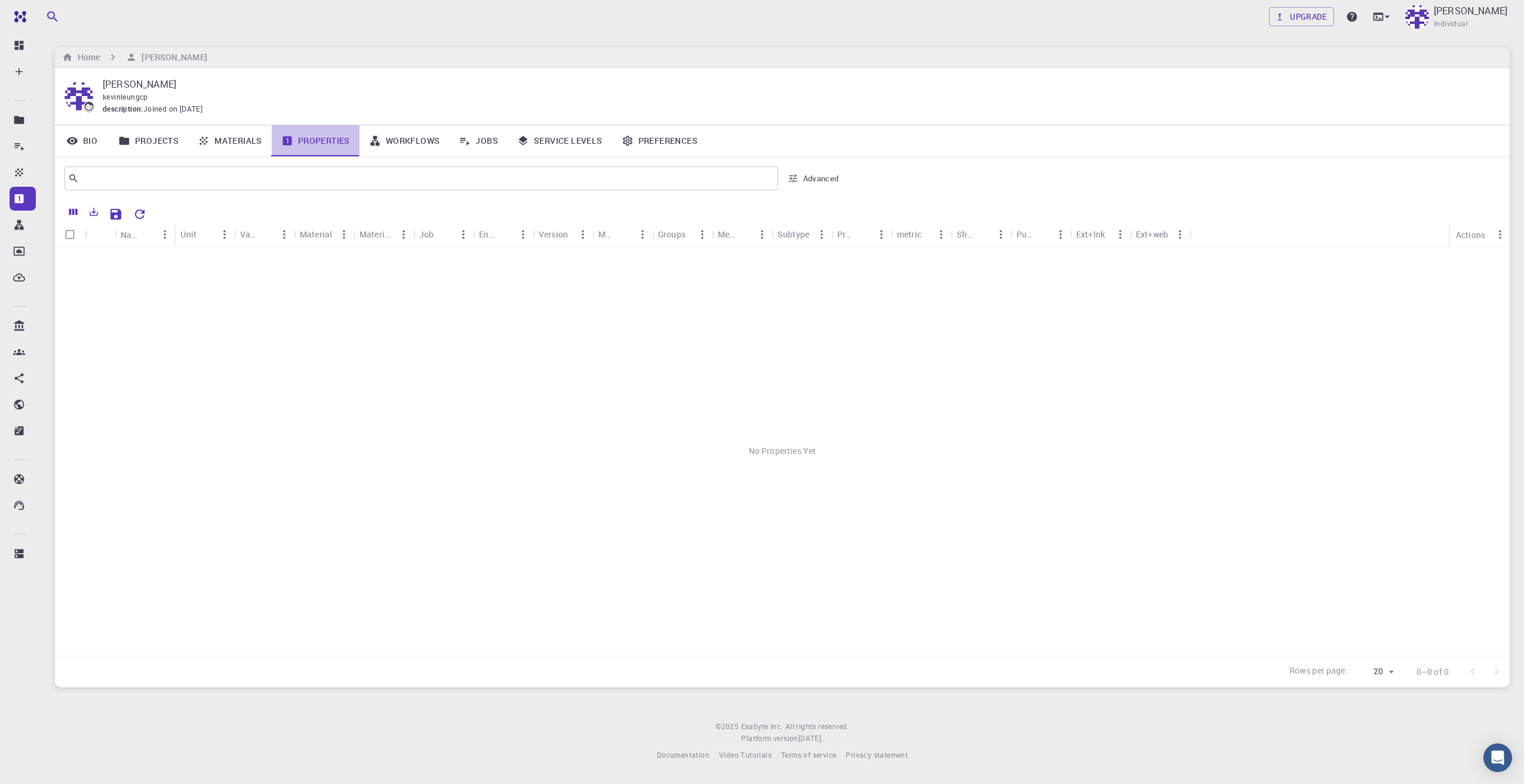
click at [299, 149] on link "Properties" at bounding box center [316, 141] width 88 height 31
click at [68, 237] on input "Select all rows" at bounding box center [69, 234] width 22 height 22
checkbox input "false"
click at [358, 141] on link "Properties" at bounding box center [316, 141] width 88 height 31
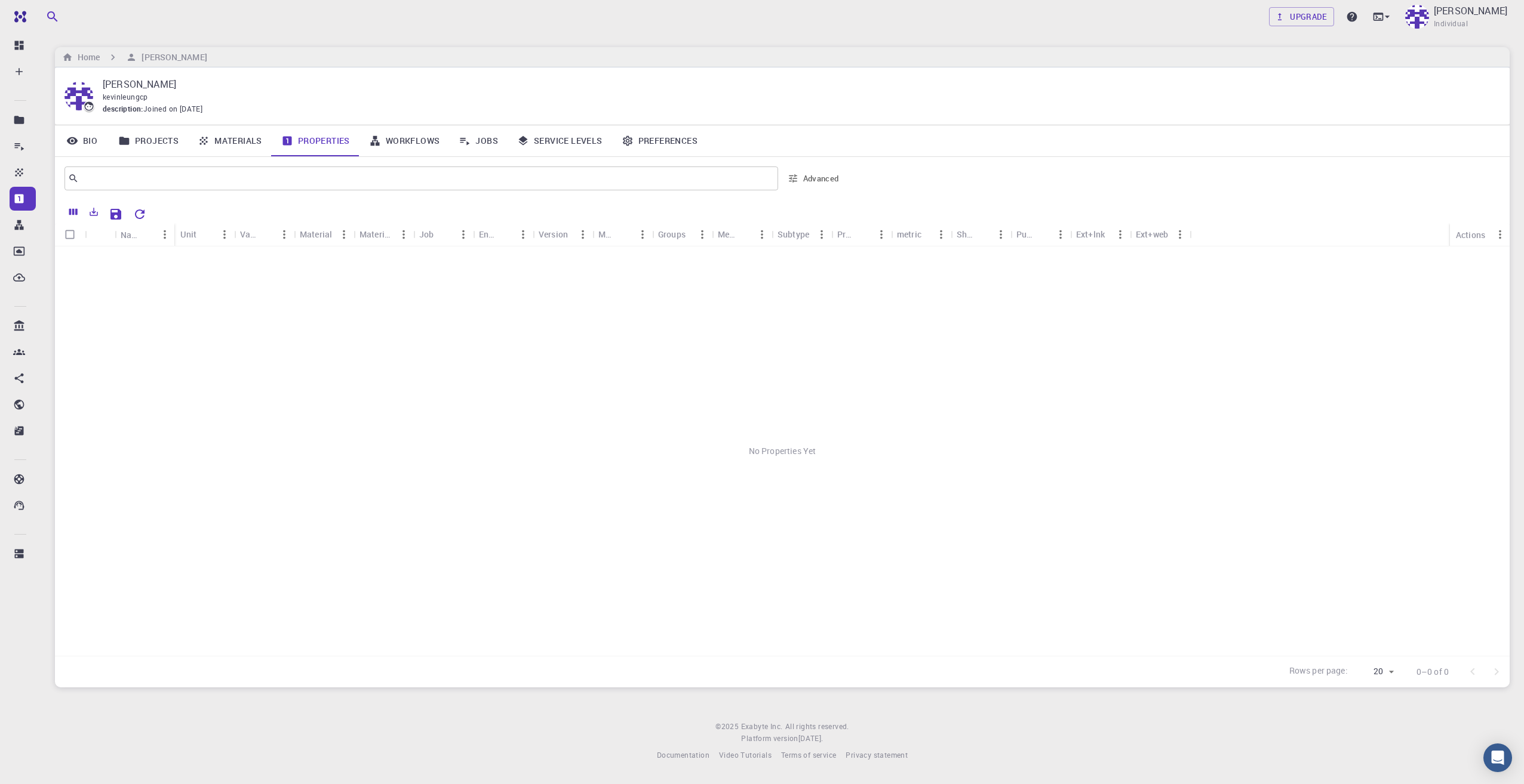
click at [397, 143] on link "Workflows" at bounding box center [405, 141] width 90 height 31
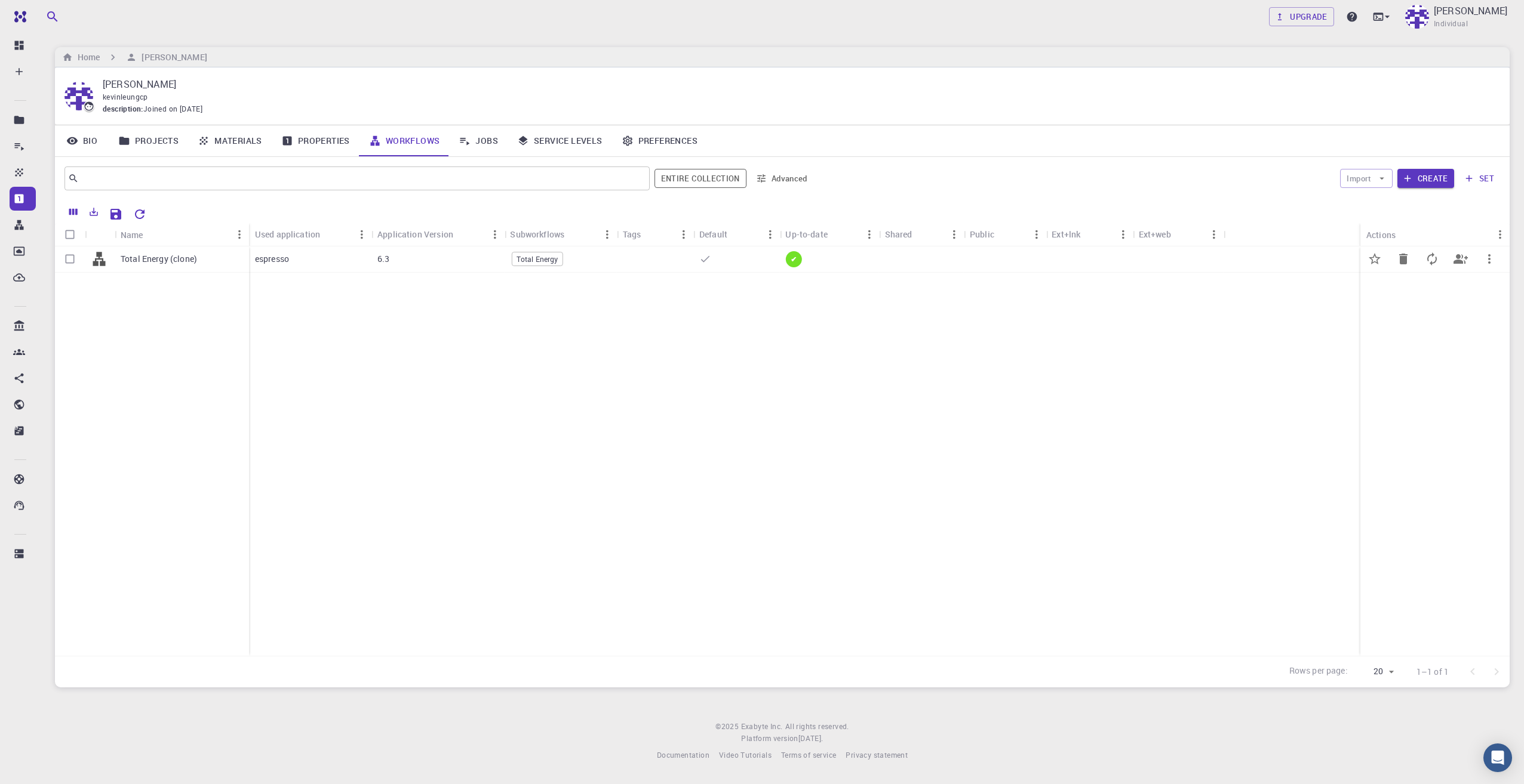
click at [760, 254] on div at bounding box center [737, 259] width 86 height 26
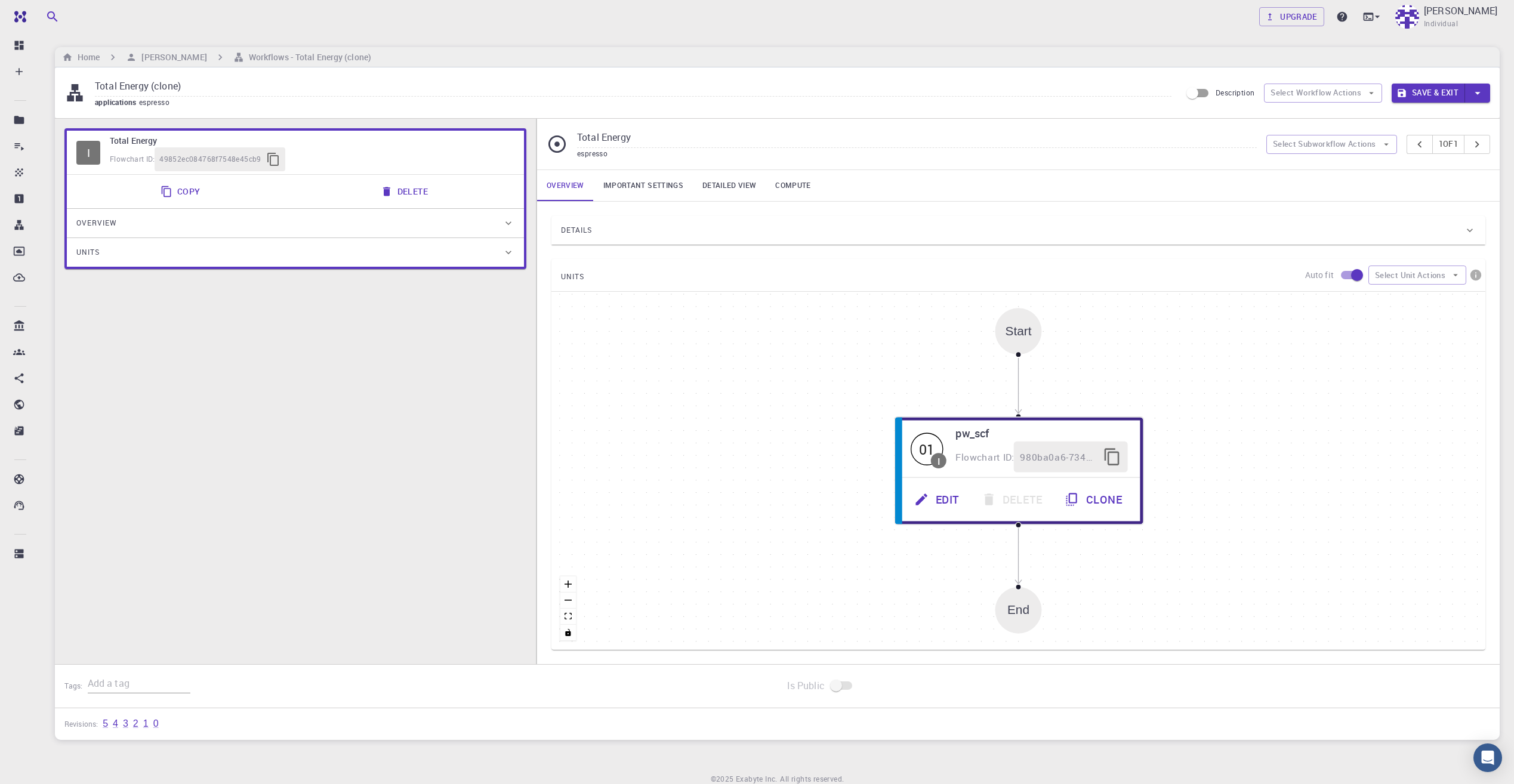
click at [137, 228] on div "Overview" at bounding box center [289, 223] width 426 height 19
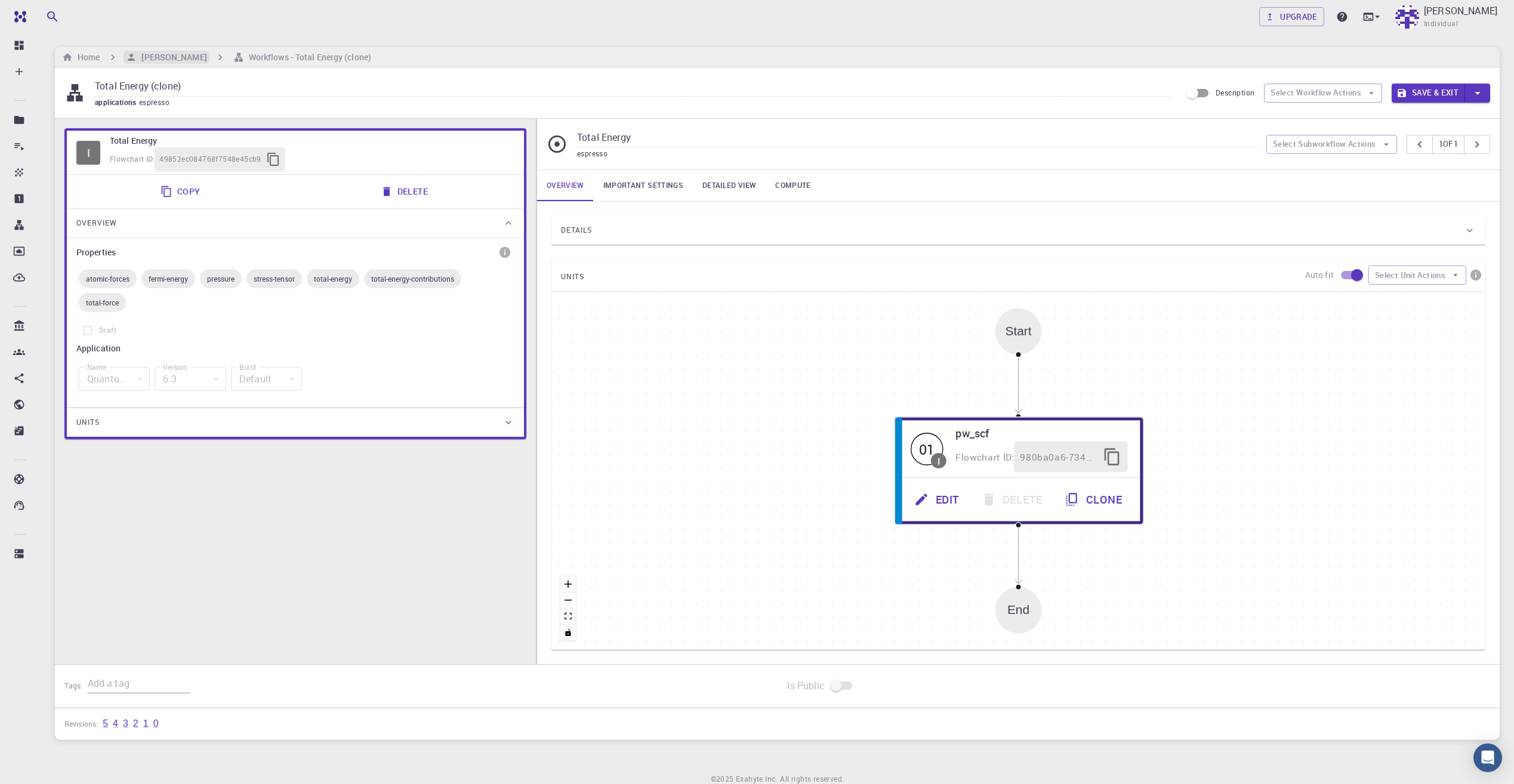
click at [164, 64] on h6 "[PERSON_NAME]" at bounding box center [171, 57] width 70 height 13
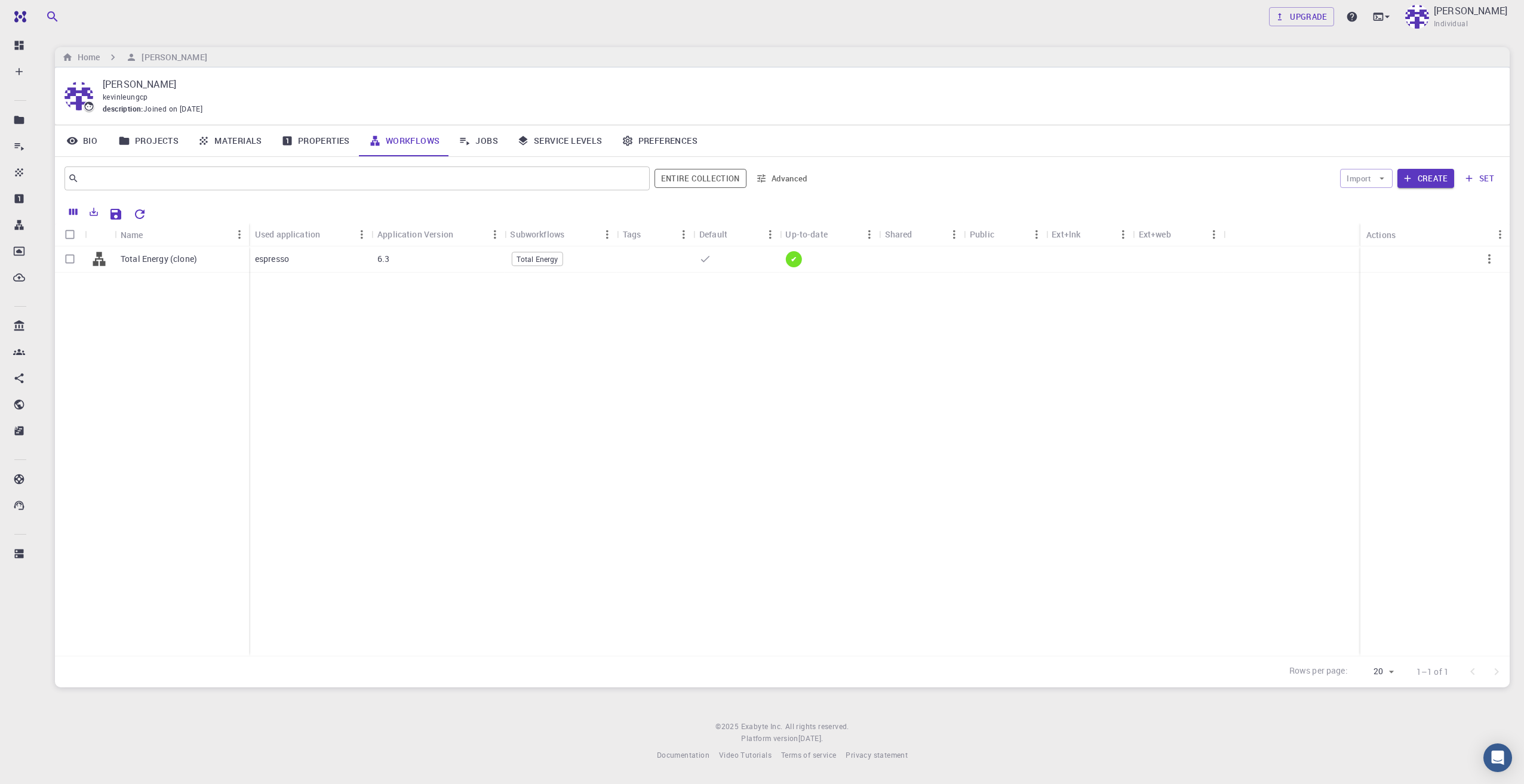
click at [485, 152] on link "Jobs" at bounding box center [478, 141] width 58 height 31
click at [1352, 260] on span "A" at bounding box center [1347, 259] width 14 height 10
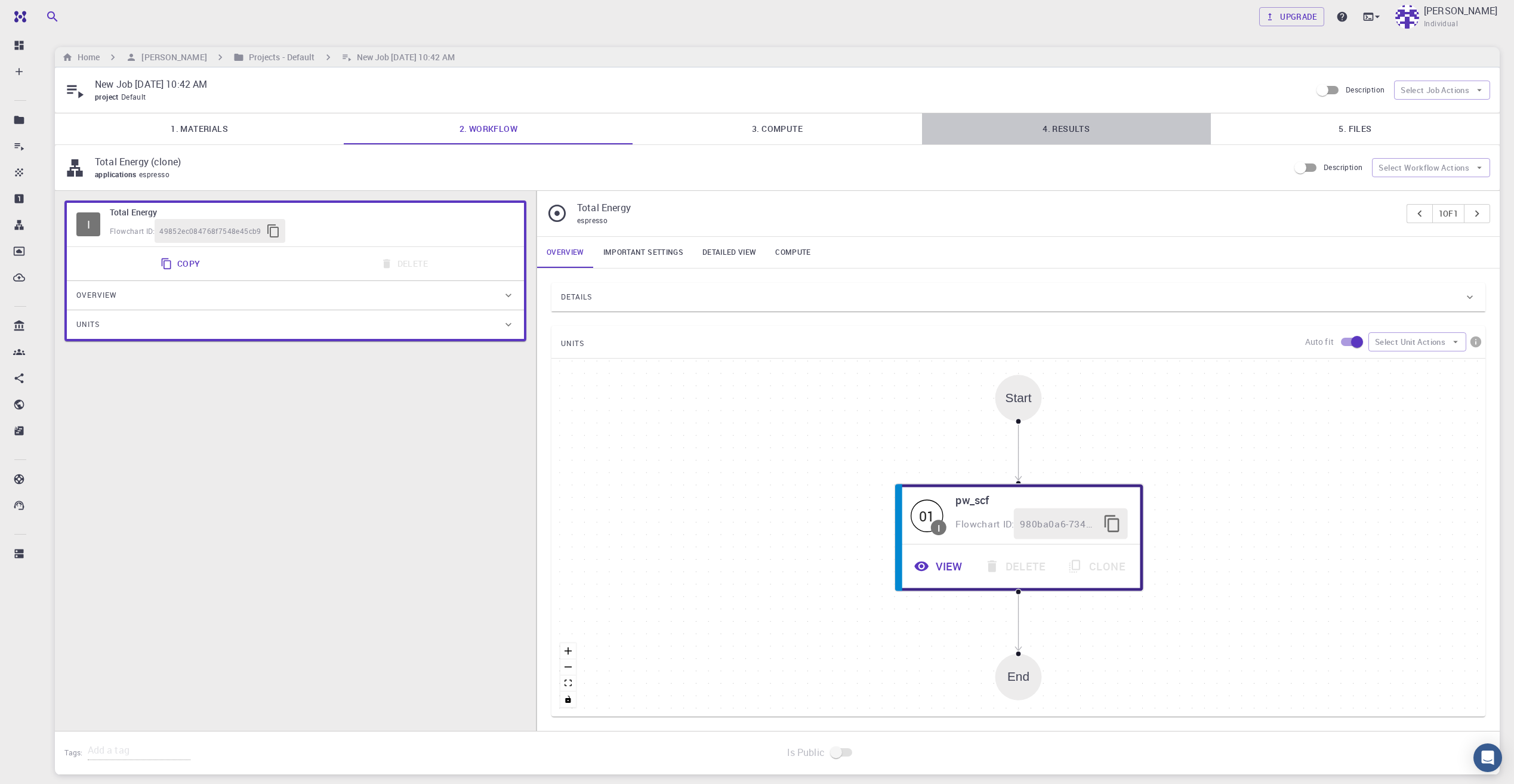
click at [1040, 136] on link "4. Results" at bounding box center [1066, 128] width 289 height 31
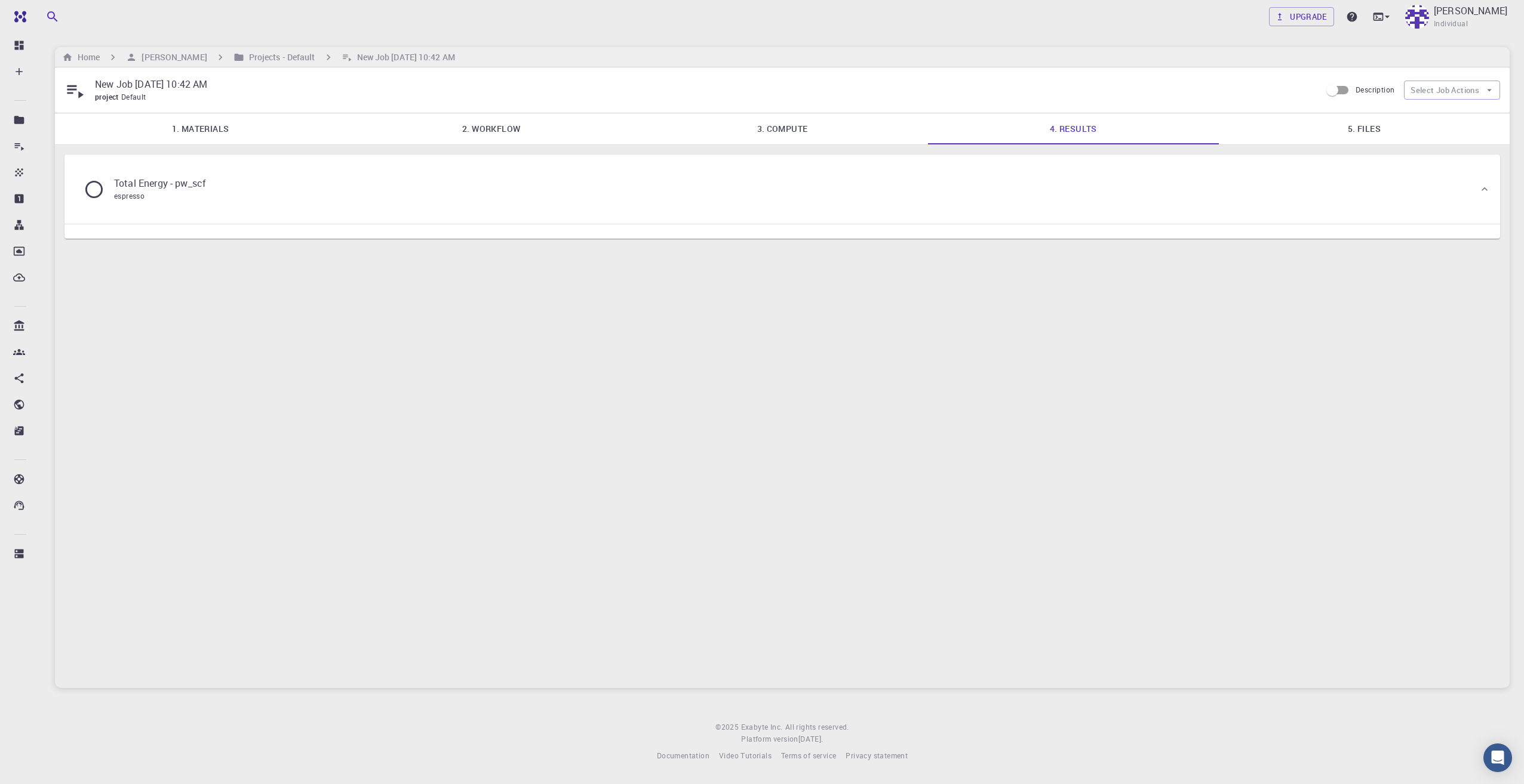
click at [104, 193] on div "Total Energy - pw_scf espresso" at bounding box center [149, 189] width 132 height 26
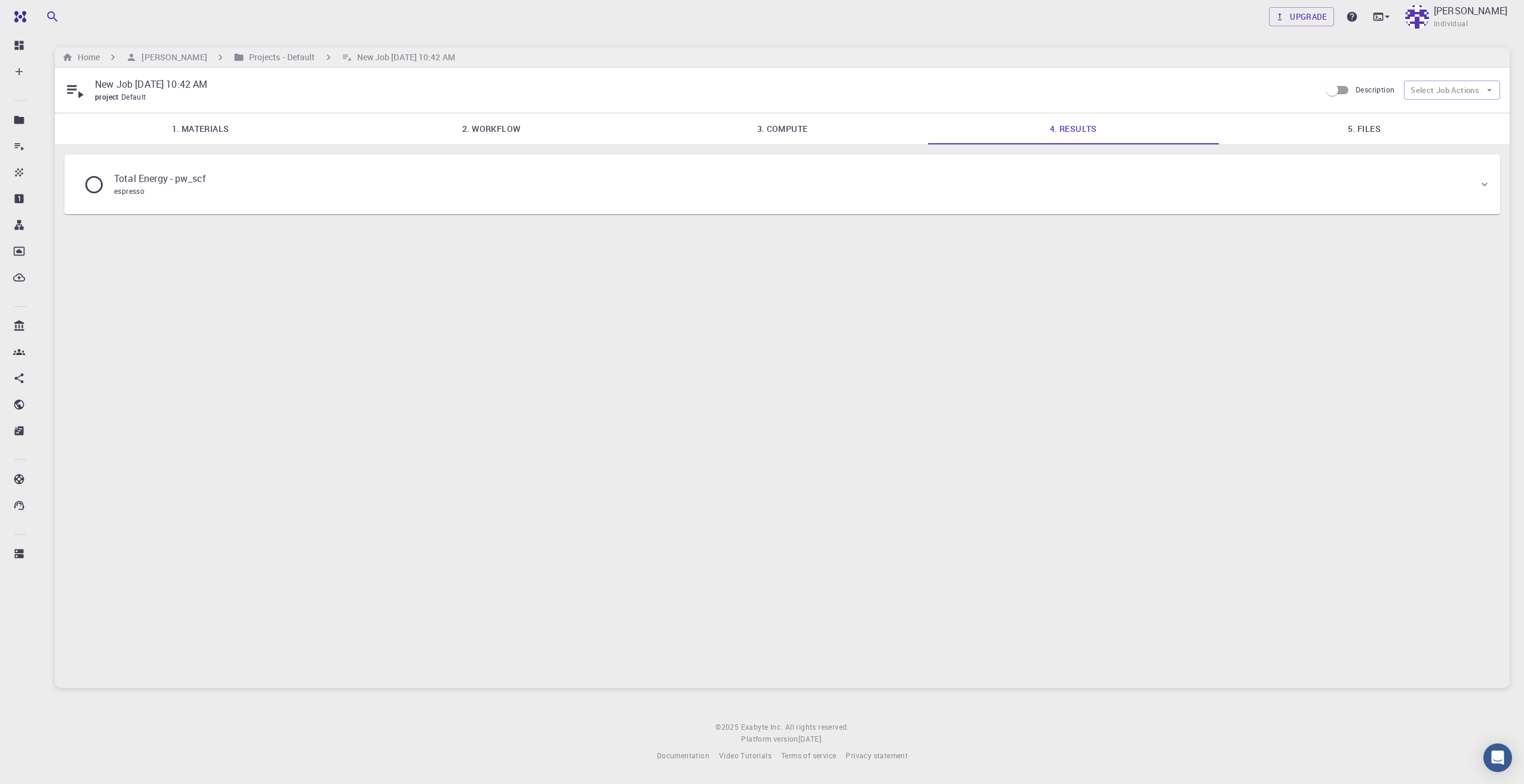
click at [96, 193] on icon at bounding box center [94, 185] width 21 height 21
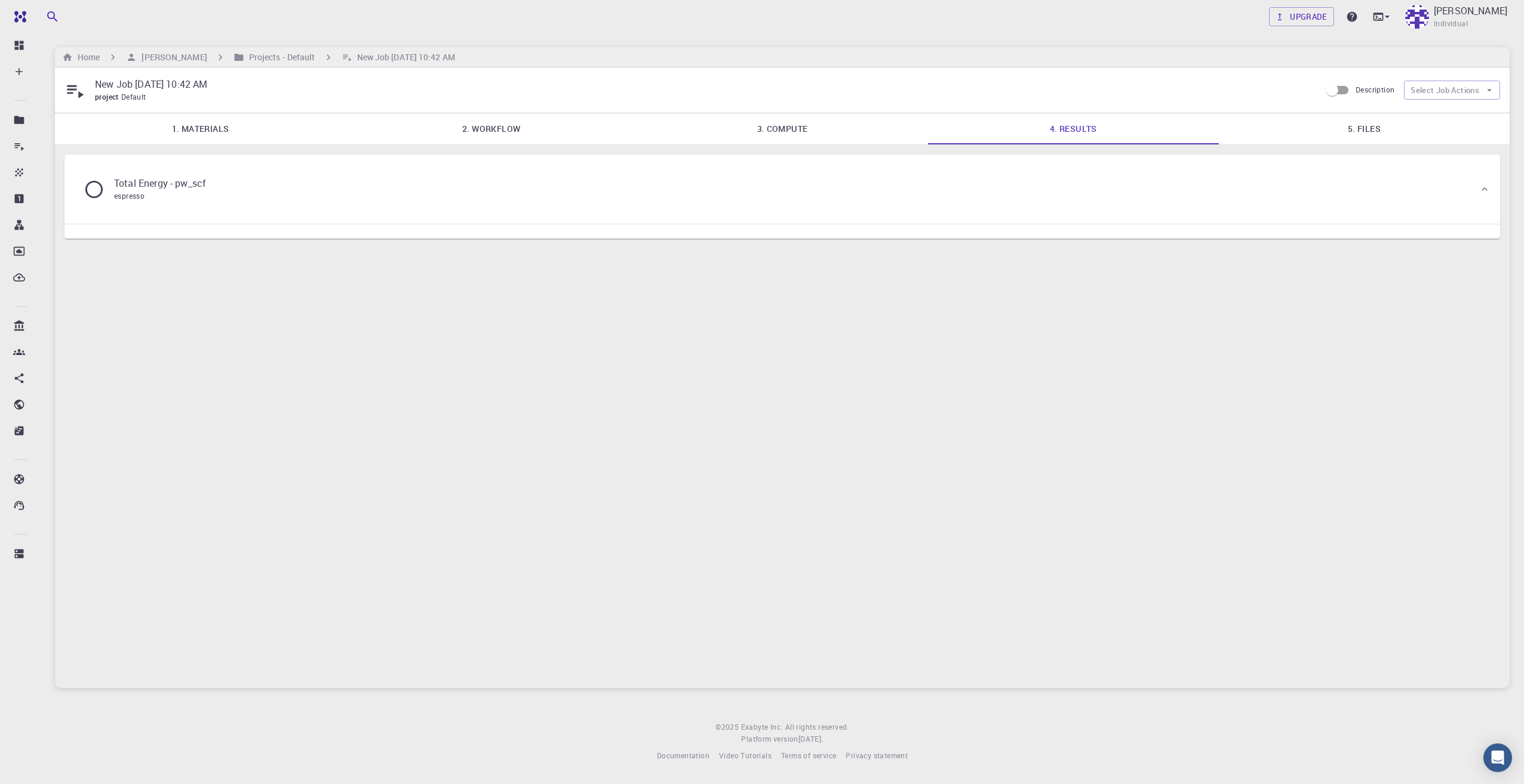
click at [143, 237] on div at bounding box center [783, 231] width 1436 height 14
click at [1358, 134] on link "5. Files" at bounding box center [1364, 128] width 291 height 31
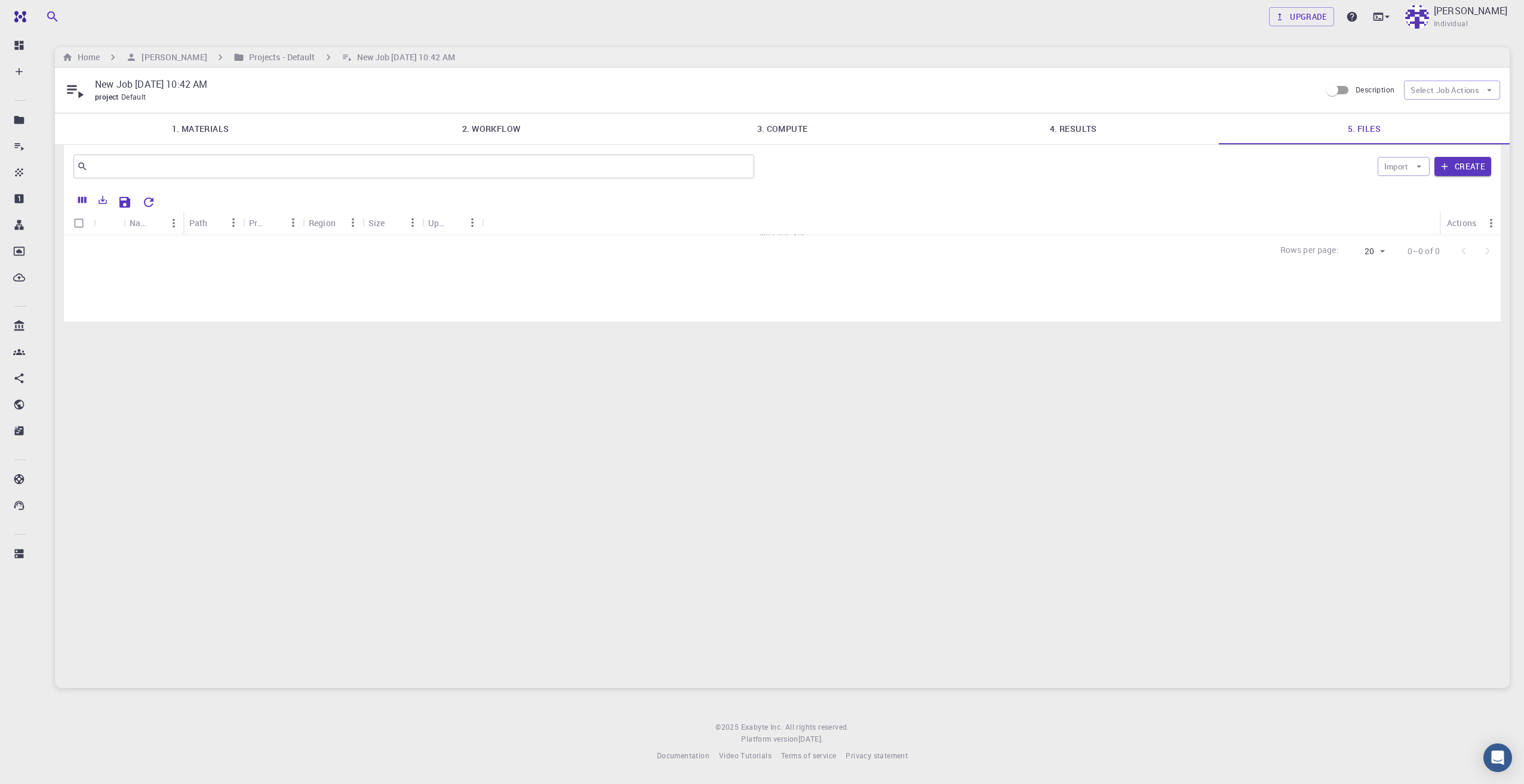
click at [1116, 141] on link "4. Results" at bounding box center [1073, 128] width 291 height 31
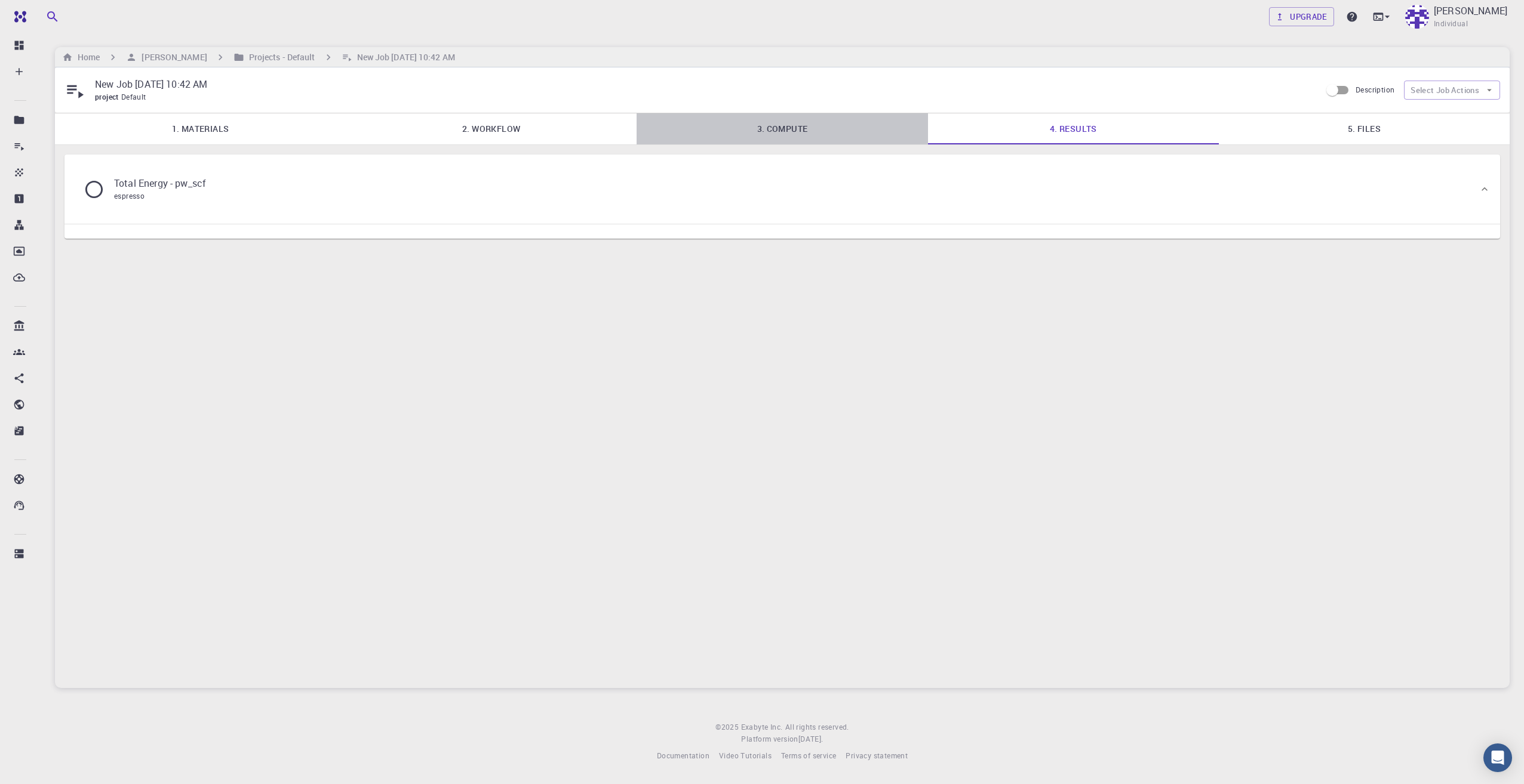
click at [807, 126] on link "3. Compute" at bounding box center [782, 128] width 291 height 31
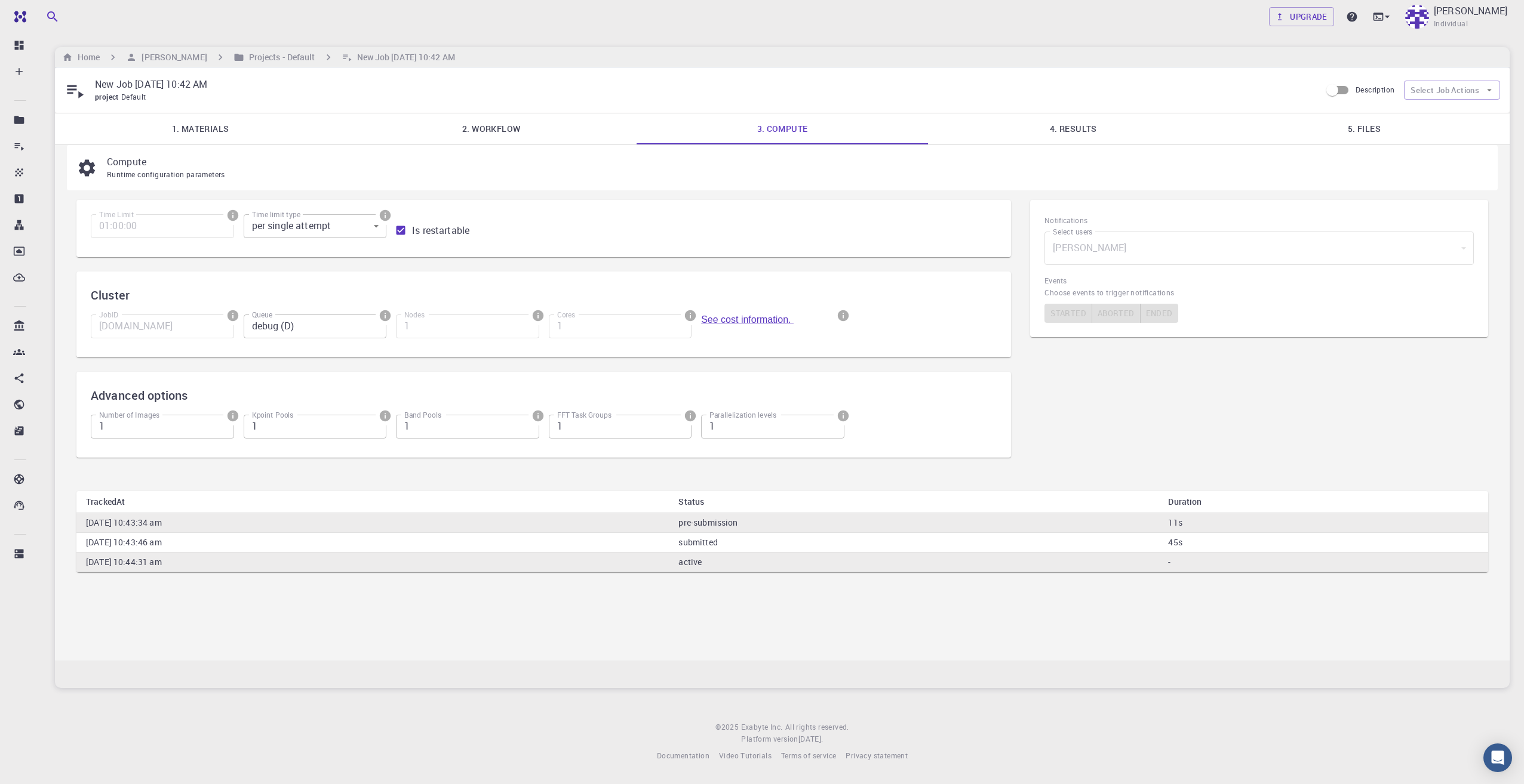
click at [1049, 151] on div "Compute Runtime configuration parameters" at bounding box center [782, 168] width 1431 height 45
click at [1049, 133] on link "4. Results" at bounding box center [1073, 128] width 291 height 31
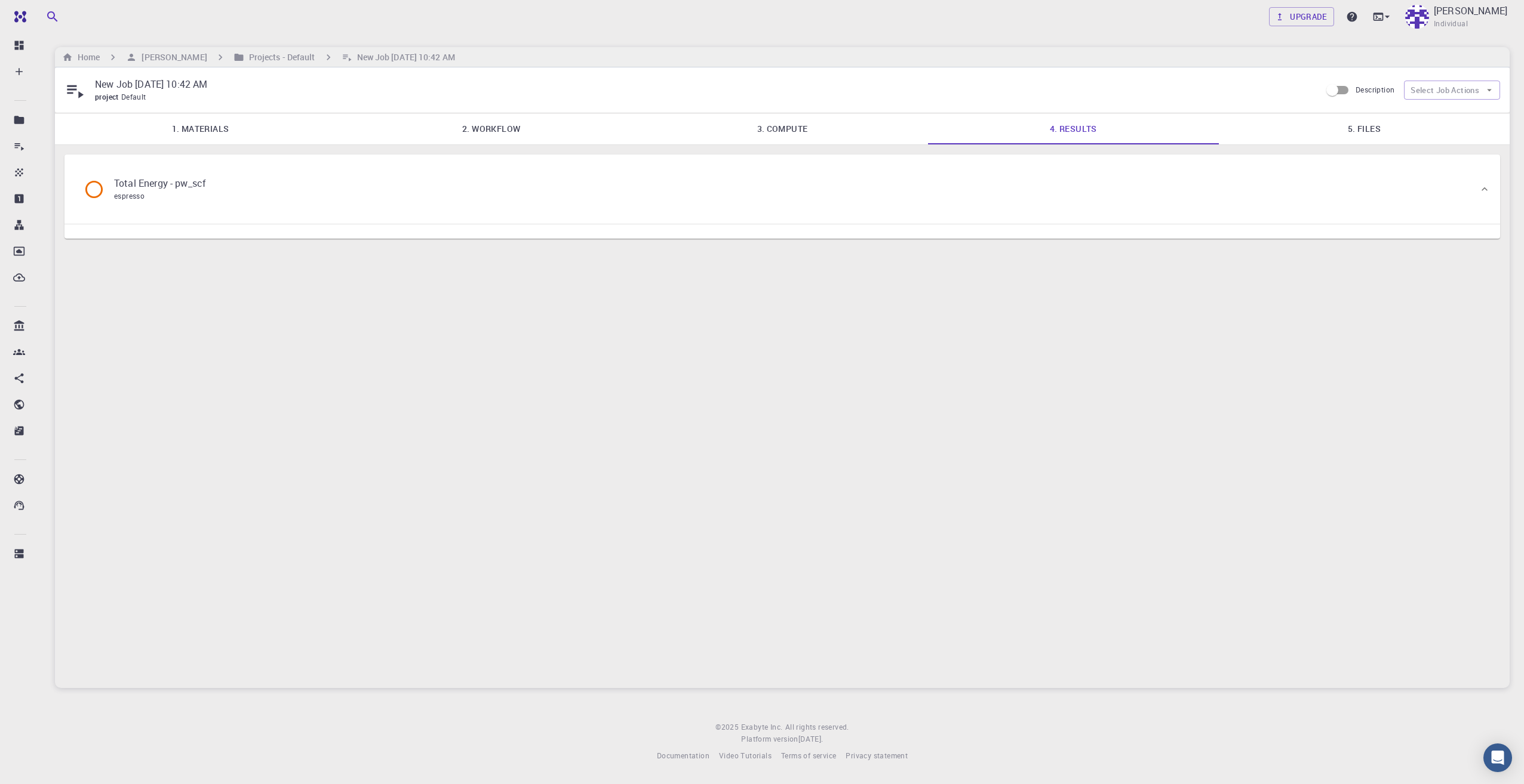
drag, startPoint x: 119, startPoint y: 204, endPoint x: 97, endPoint y: 197, distance: 23.1
click at [97, 197] on div "Total Energy - pw_scf espresso" at bounding box center [149, 189] width 151 height 45
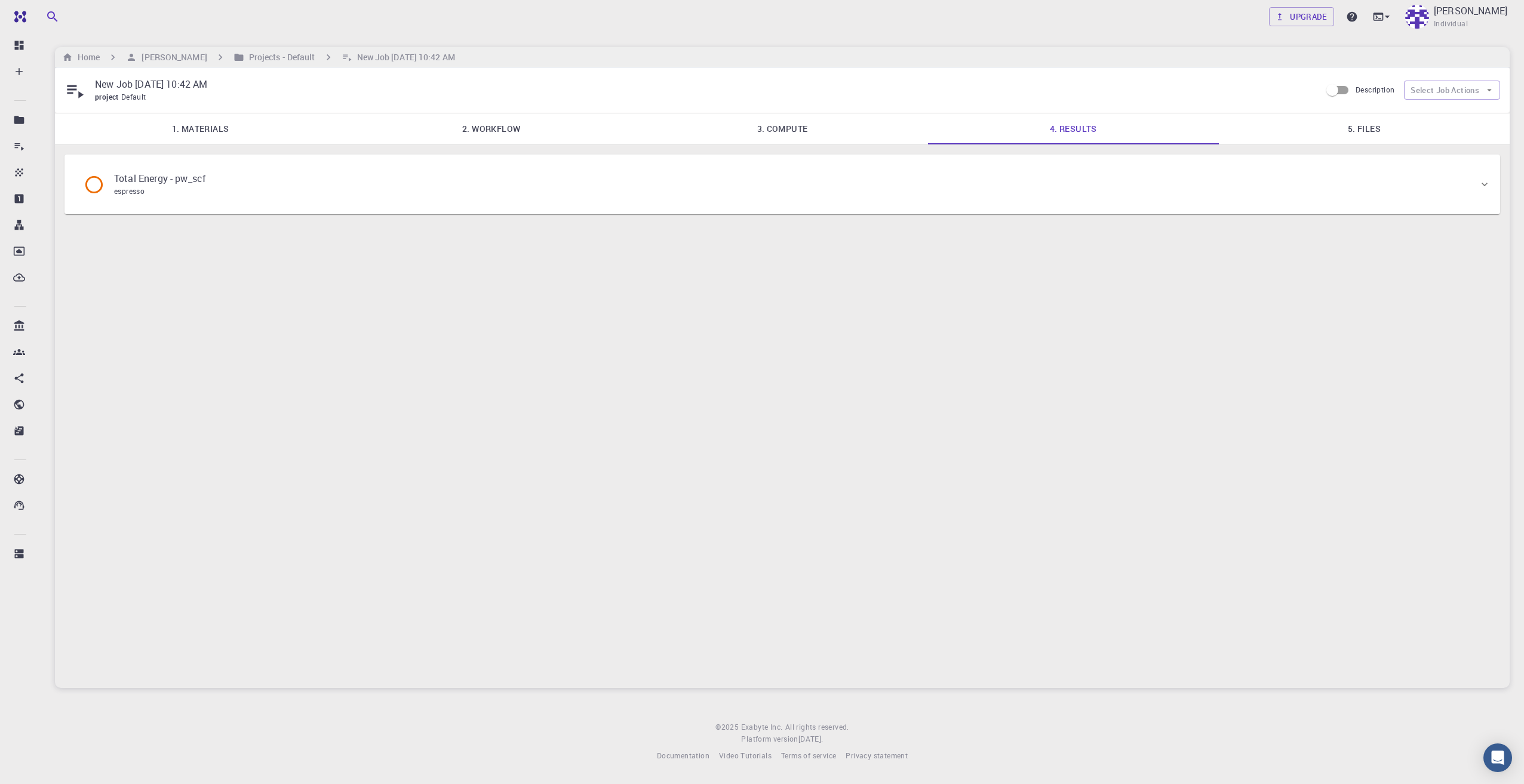
click at [97, 197] on div "Total Energy - pw_scf espresso" at bounding box center [149, 185] width 132 height 26
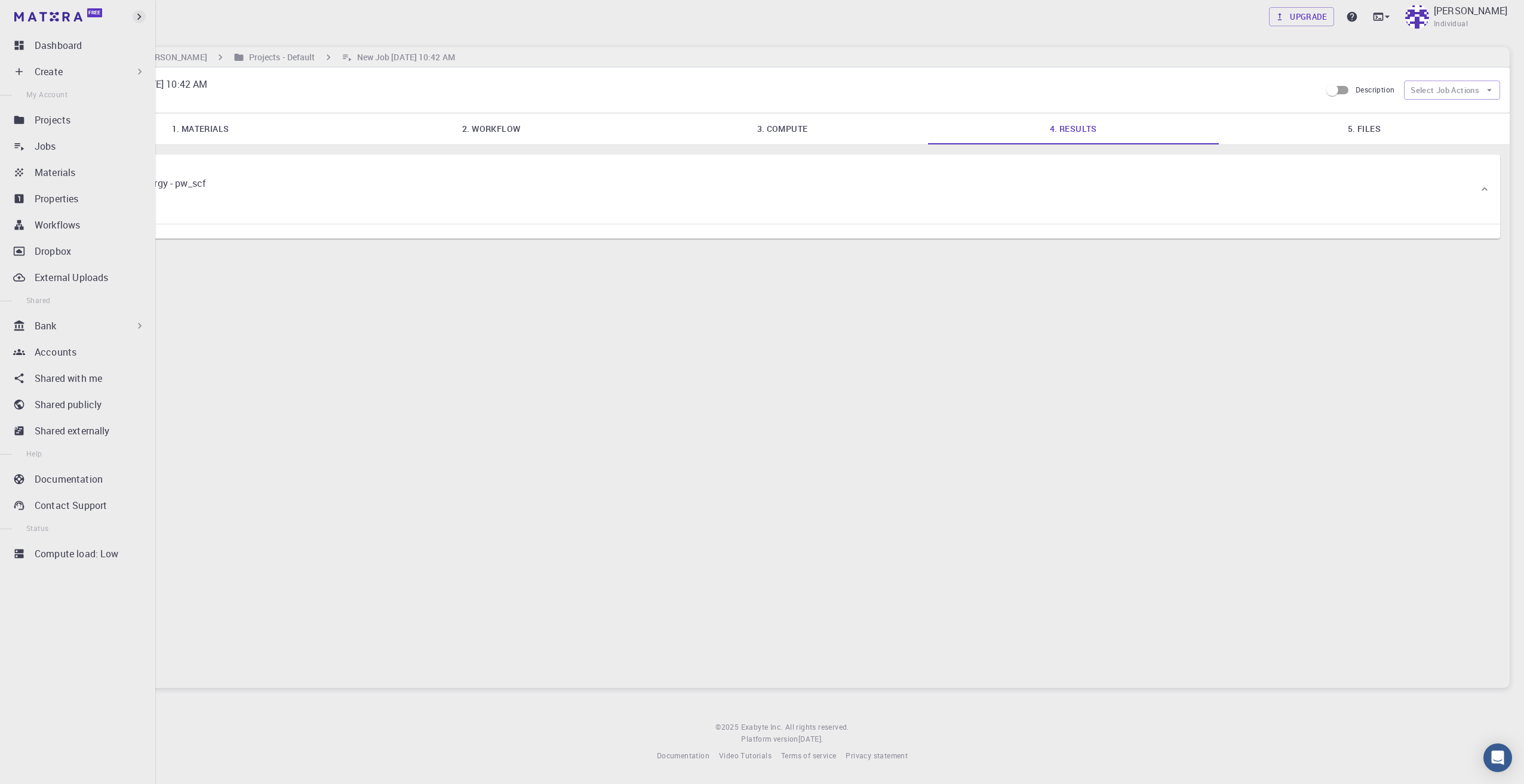
click at [139, 19] on icon "button" at bounding box center [139, 17] width 13 height 13
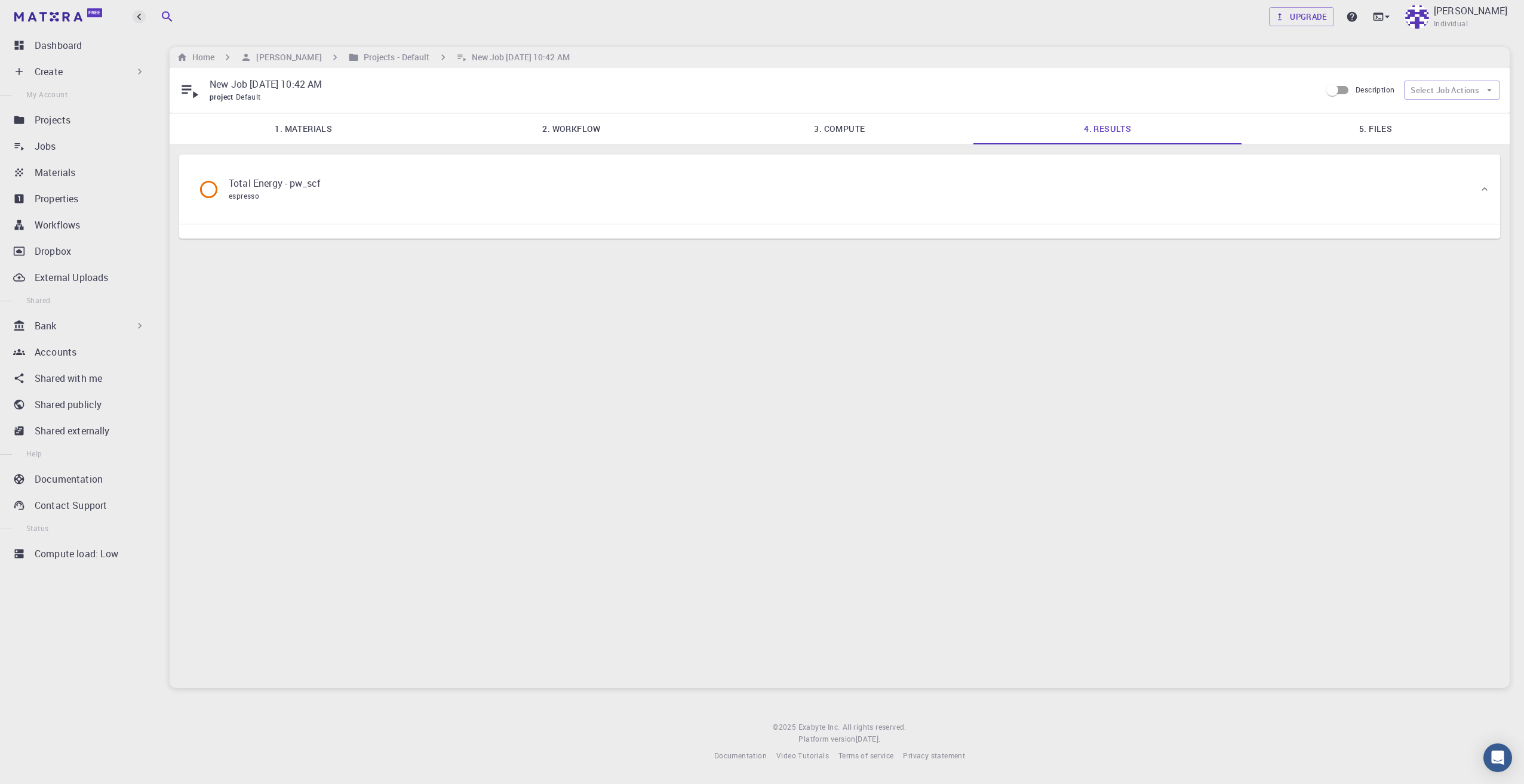
click at [139, 19] on icon "button" at bounding box center [139, 17] width 13 height 13
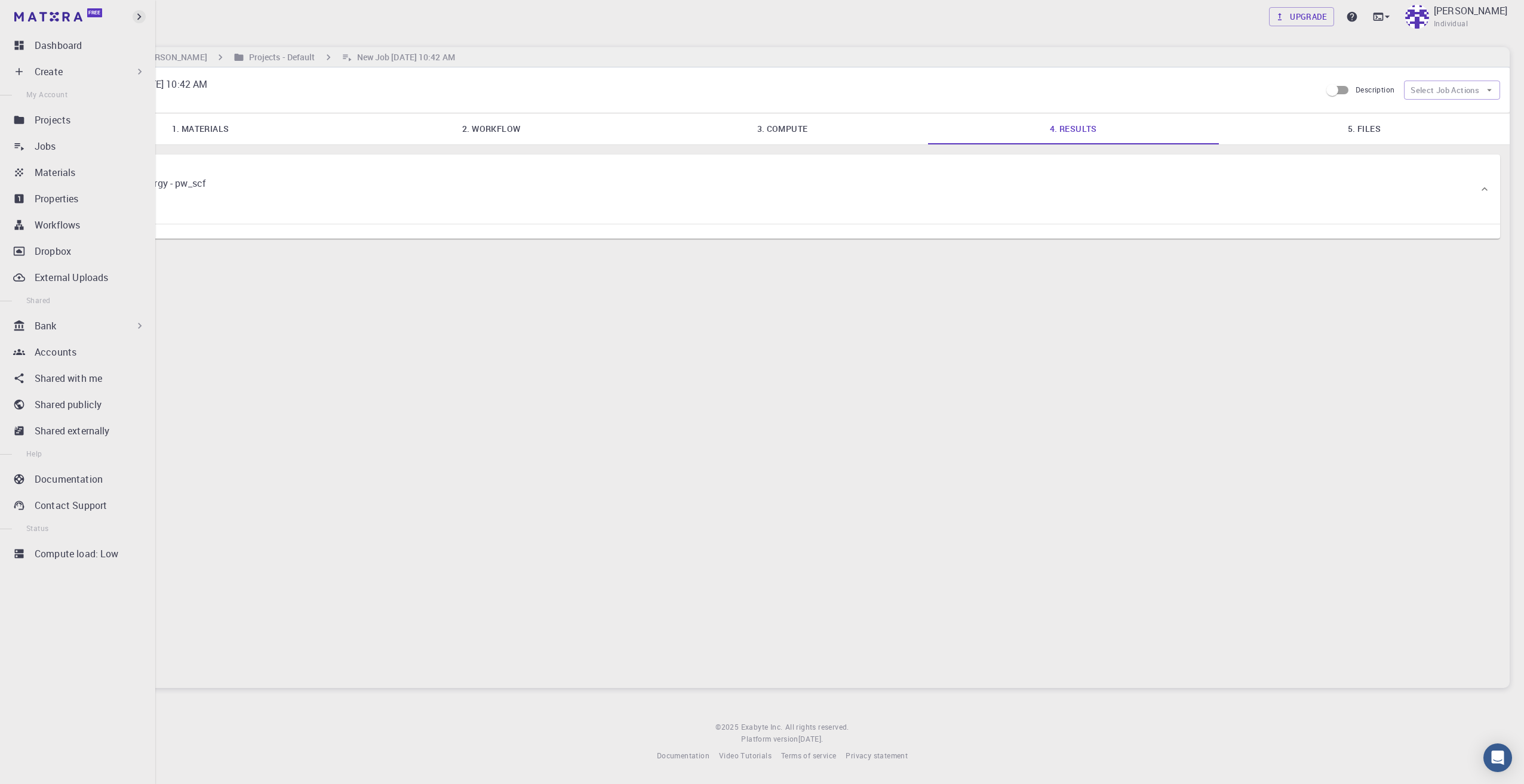
click at [139, 19] on icon "button" at bounding box center [139, 17] width 13 height 13
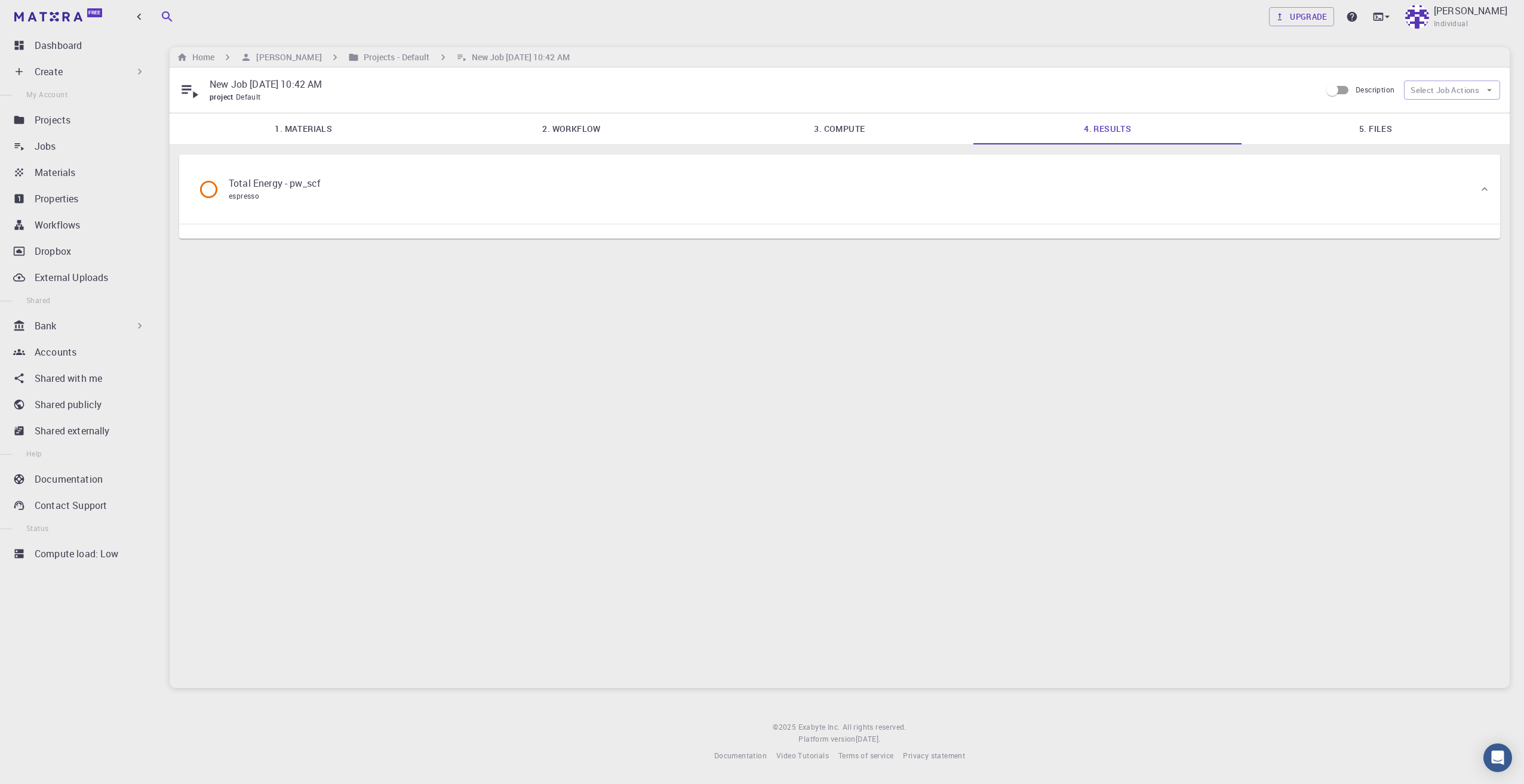
click at [356, 411] on div "New Job [DATE] 10:42 AM project Default Description Select Job Actions 1. Mater…" at bounding box center [840, 377] width 1340 height 621
click at [270, 132] on link "1. Materials" at bounding box center [304, 128] width 268 height 31
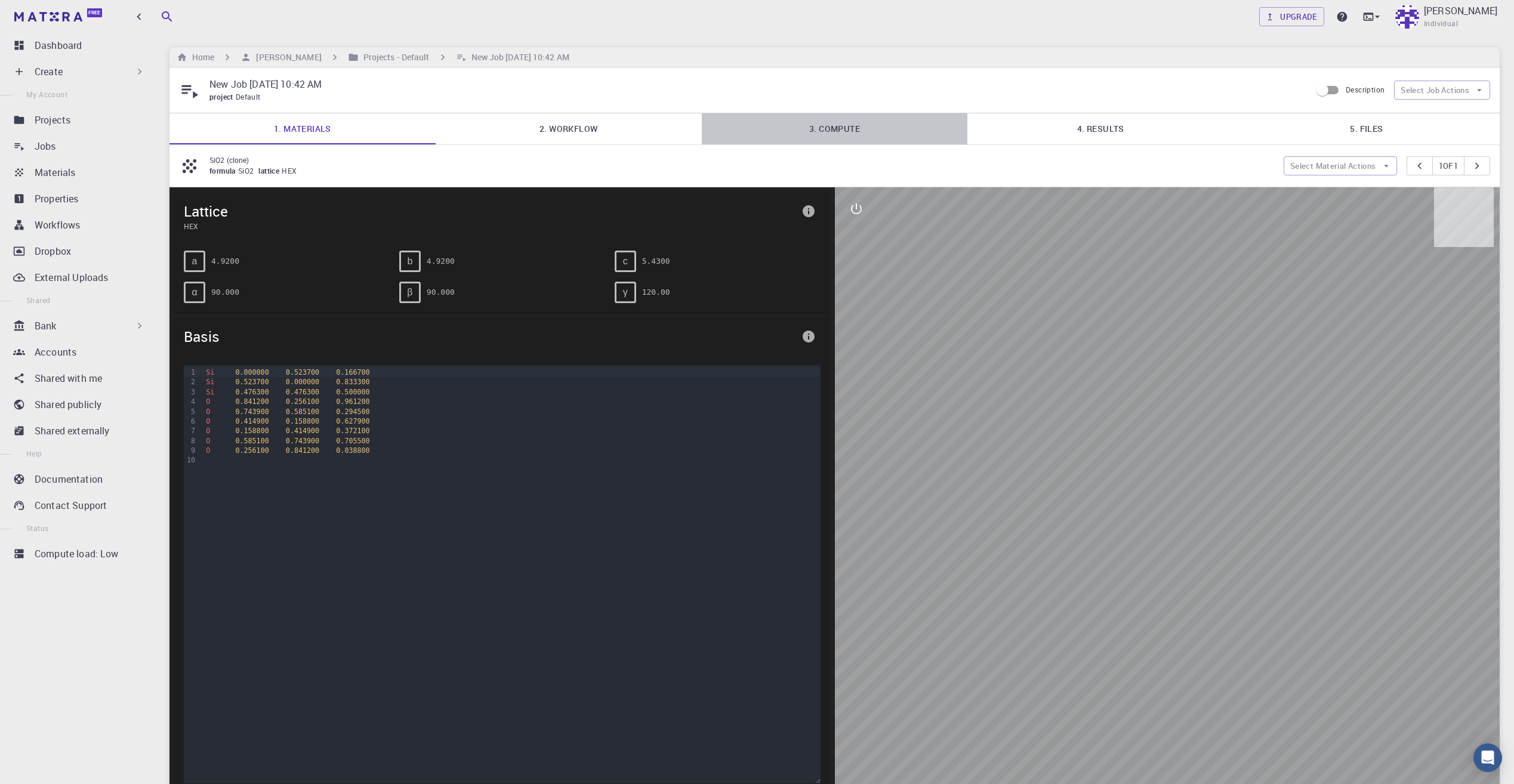
click at [857, 135] on link "3. Compute" at bounding box center [835, 128] width 266 height 31
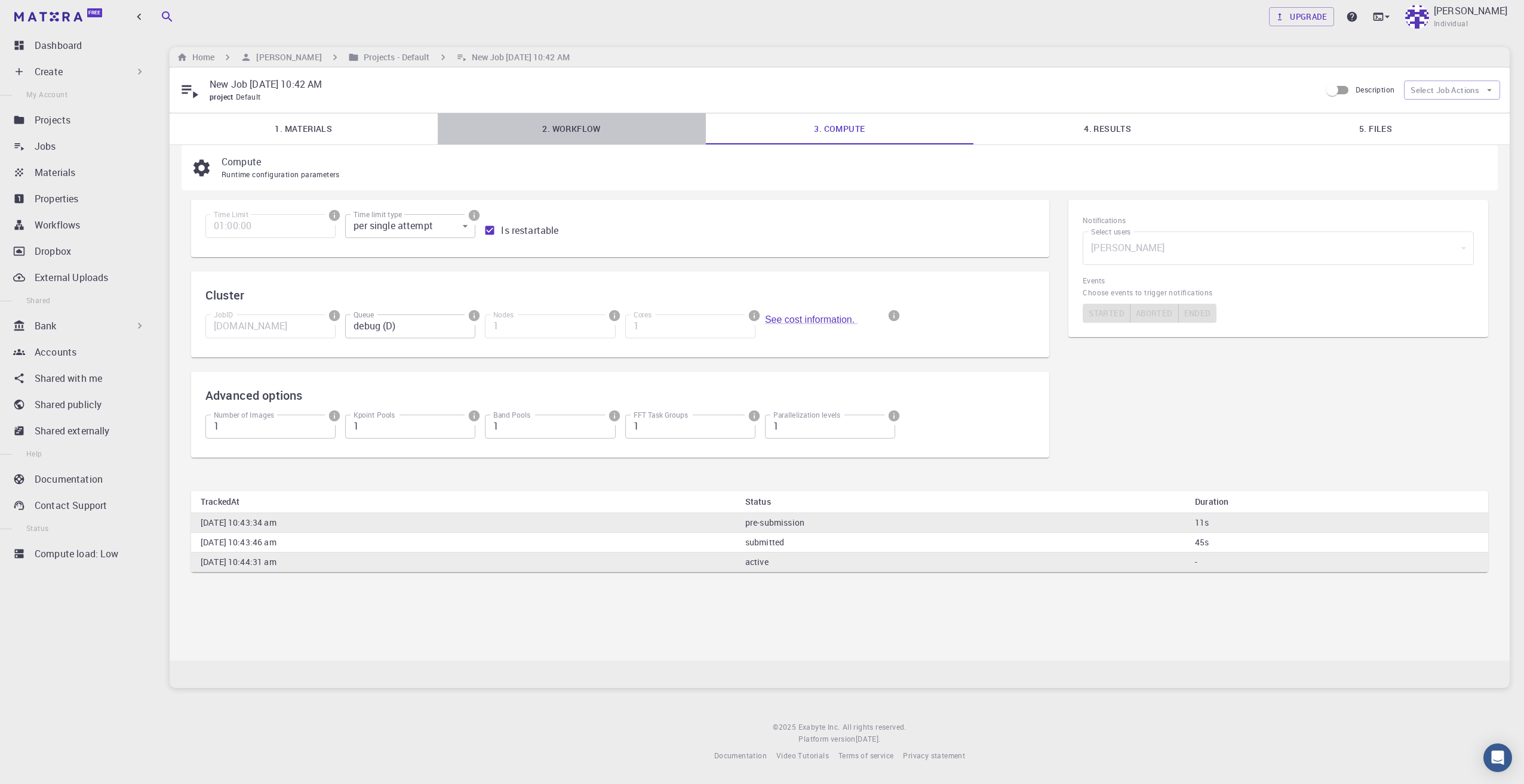
click at [528, 126] on link "2. Workflow" at bounding box center [572, 128] width 268 height 31
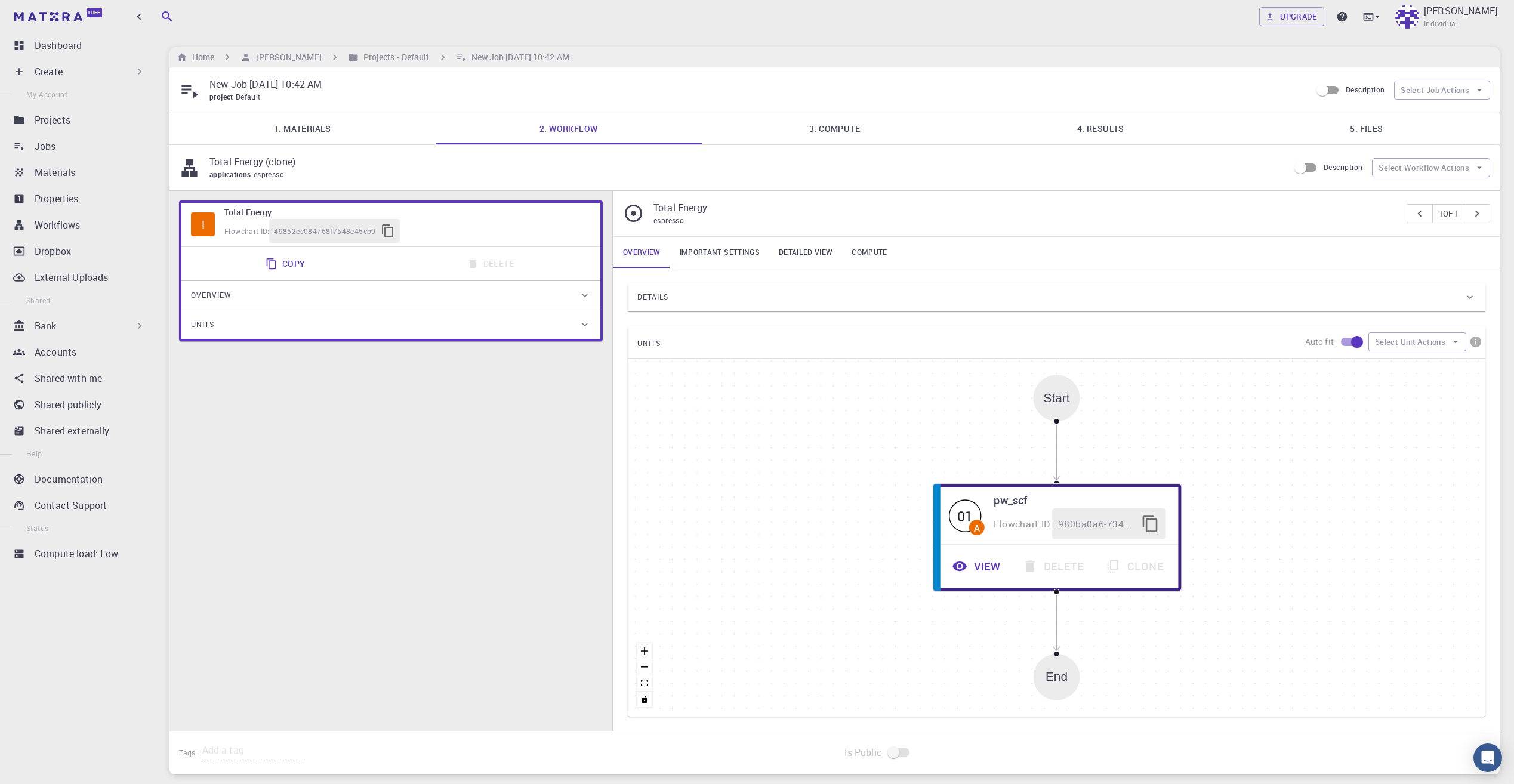
click at [204, 230] on div "I" at bounding box center [202, 224] width 23 height 23
click at [348, 221] on div "49852ec084768f7548e45cb9" at bounding box center [334, 230] width 131 height 23
click at [269, 305] on div "Overview" at bounding box center [391, 295] width 419 height 29
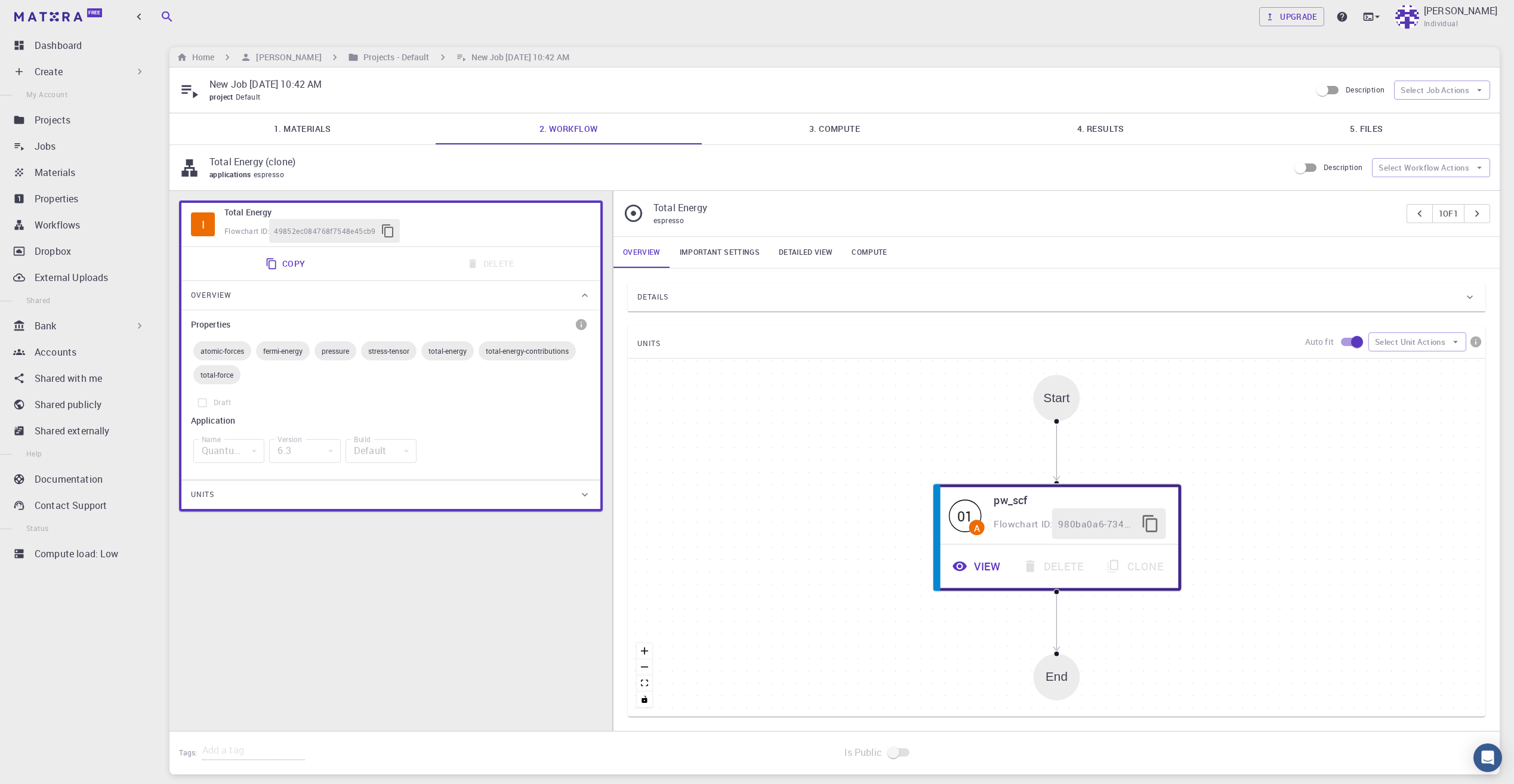
click at [281, 359] on div "fermi-energy" at bounding box center [282, 350] width 53 height 19
drag, startPoint x: 281, startPoint y: 359, endPoint x: 376, endPoint y: 356, distance: 95.0
click at [376, 356] on div "stress-tensor" at bounding box center [388, 350] width 55 height 19
click at [425, 355] on span "total-energy" at bounding box center [448, 351] width 52 height 9
click at [260, 451] on div "Quantum Espresso" at bounding box center [229, 451] width 71 height 23
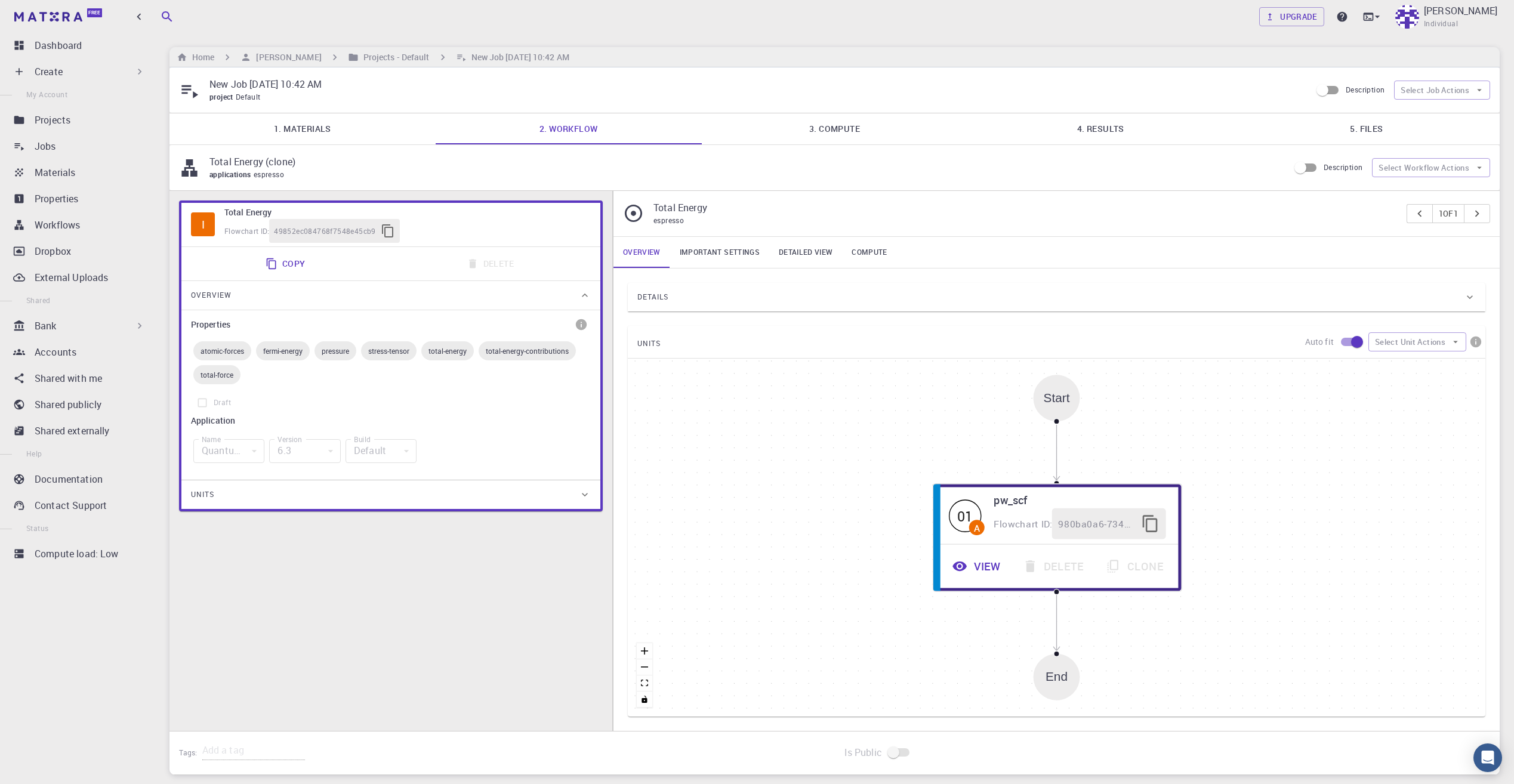
click at [213, 404] on label "Draft" at bounding box center [391, 403] width 400 height 22
drag, startPoint x: 259, startPoint y: 469, endPoint x: 442, endPoint y: 432, distance: 186.7
click at [266, 461] on div "Name Quantum Espresso espresso Name" at bounding box center [229, 451] width 76 height 38
click at [444, 431] on div "Properties atomic-forces fermi-energy pressure stress-tensor total-energy total…" at bounding box center [391, 392] width 400 height 155
click at [580, 325] on icon "info" at bounding box center [581, 324] width 10 height 10
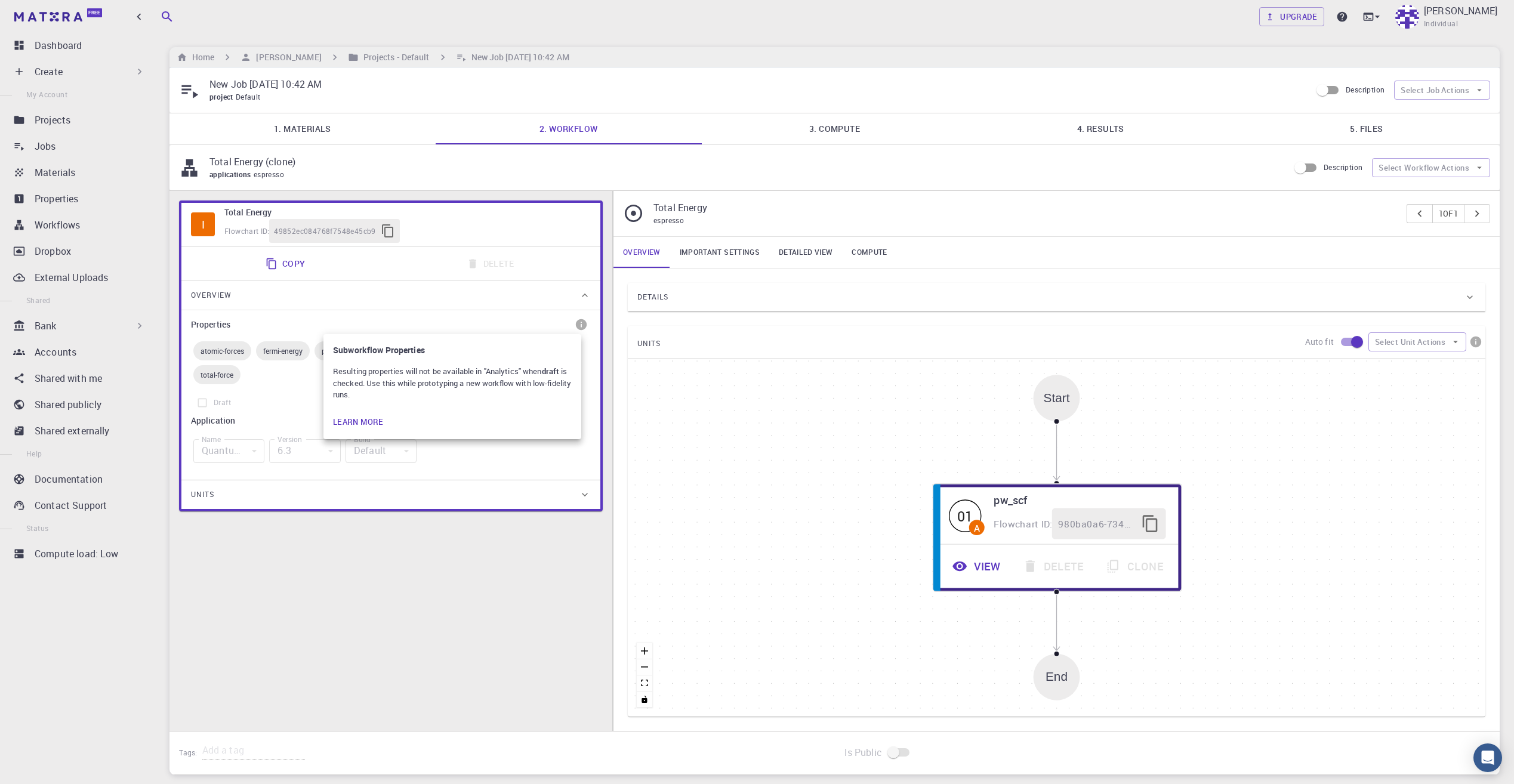
click at [581, 309] on div at bounding box center [757, 392] width 1514 height 784
click at [691, 253] on link "Important settings" at bounding box center [720, 252] width 99 height 31
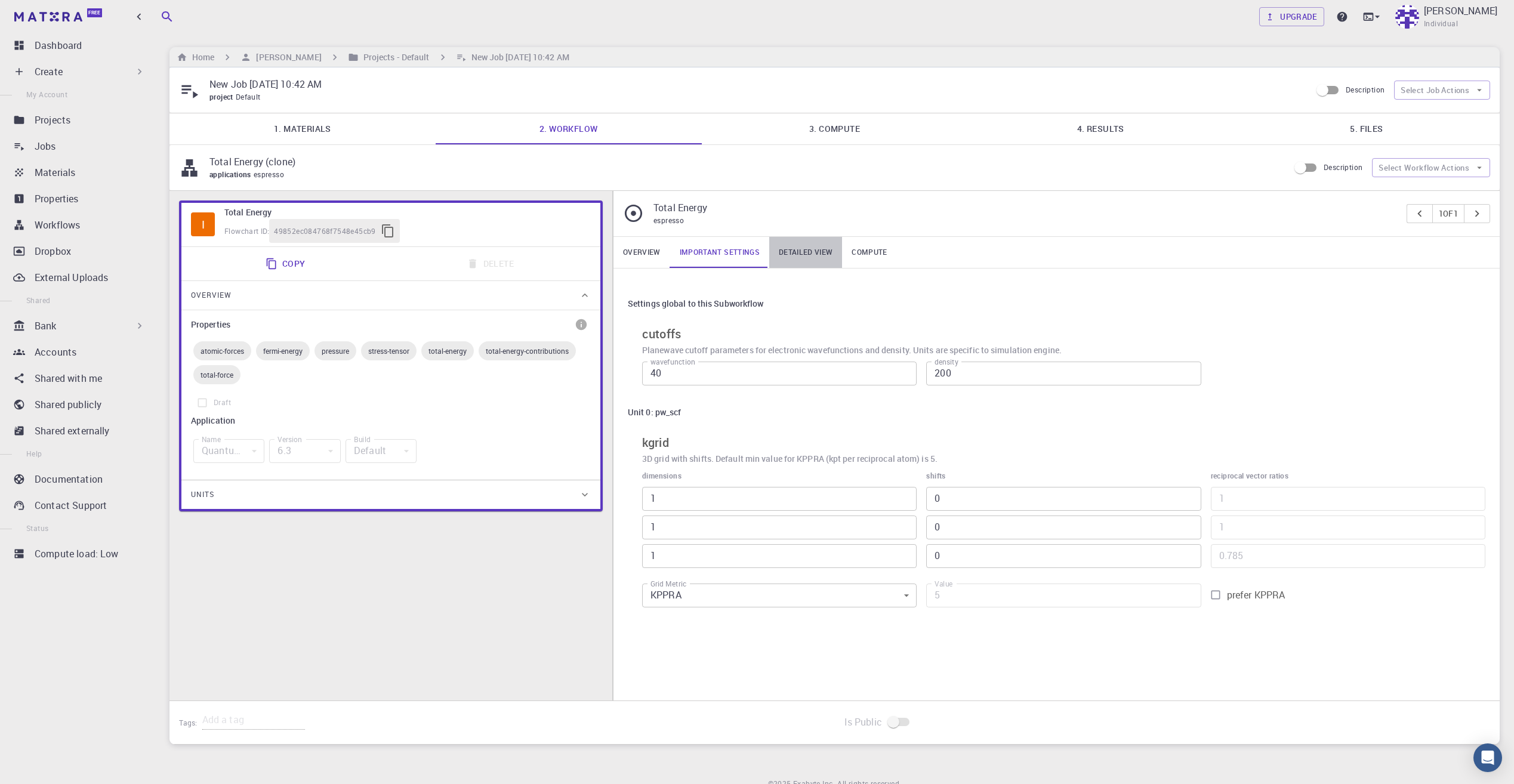
click at [784, 260] on link "Detailed view" at bounding box center [806, 252] width 73 height 31
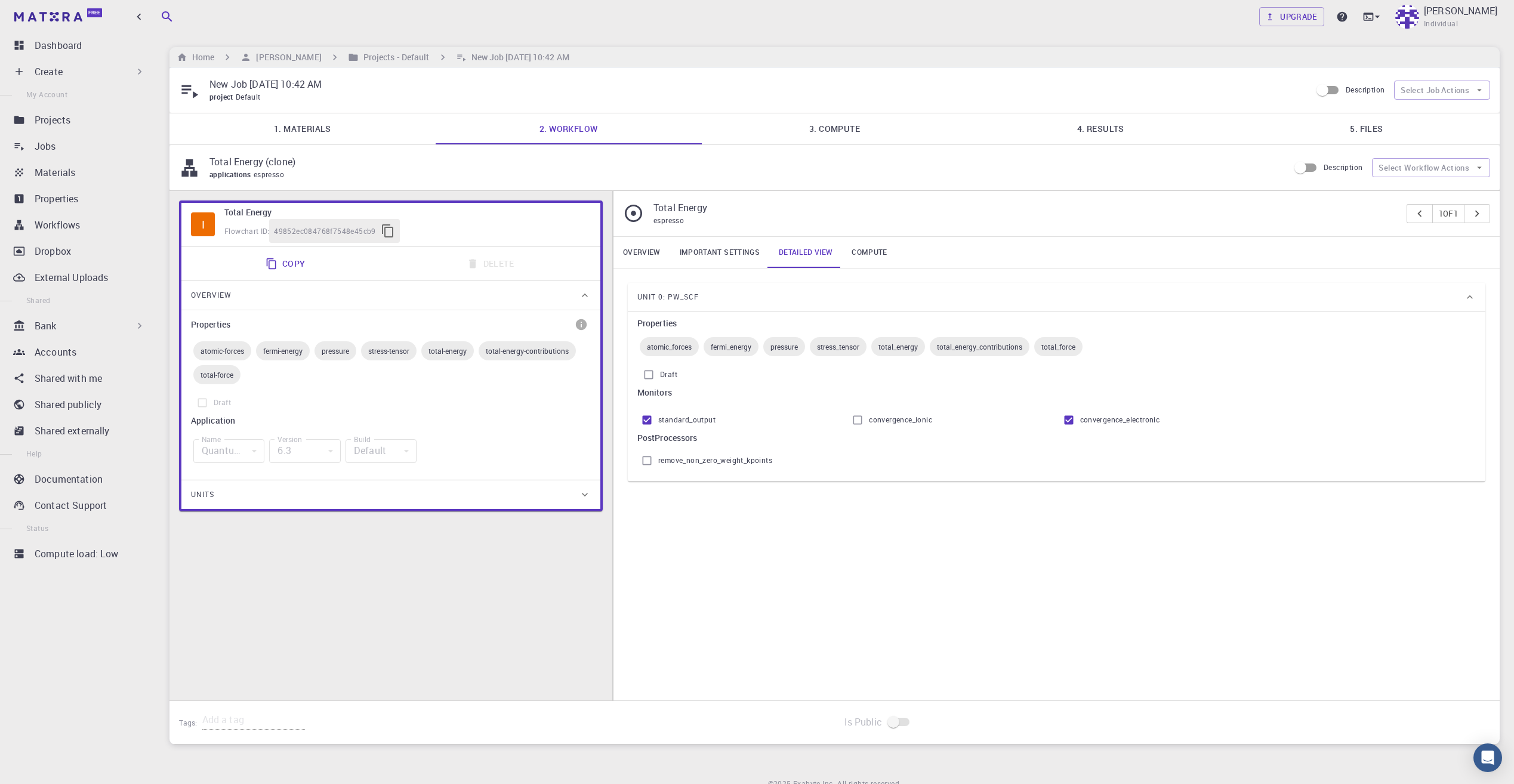
click at [855, 260] on link "Compute" at bounding box center [869, 252] width 54 height 31
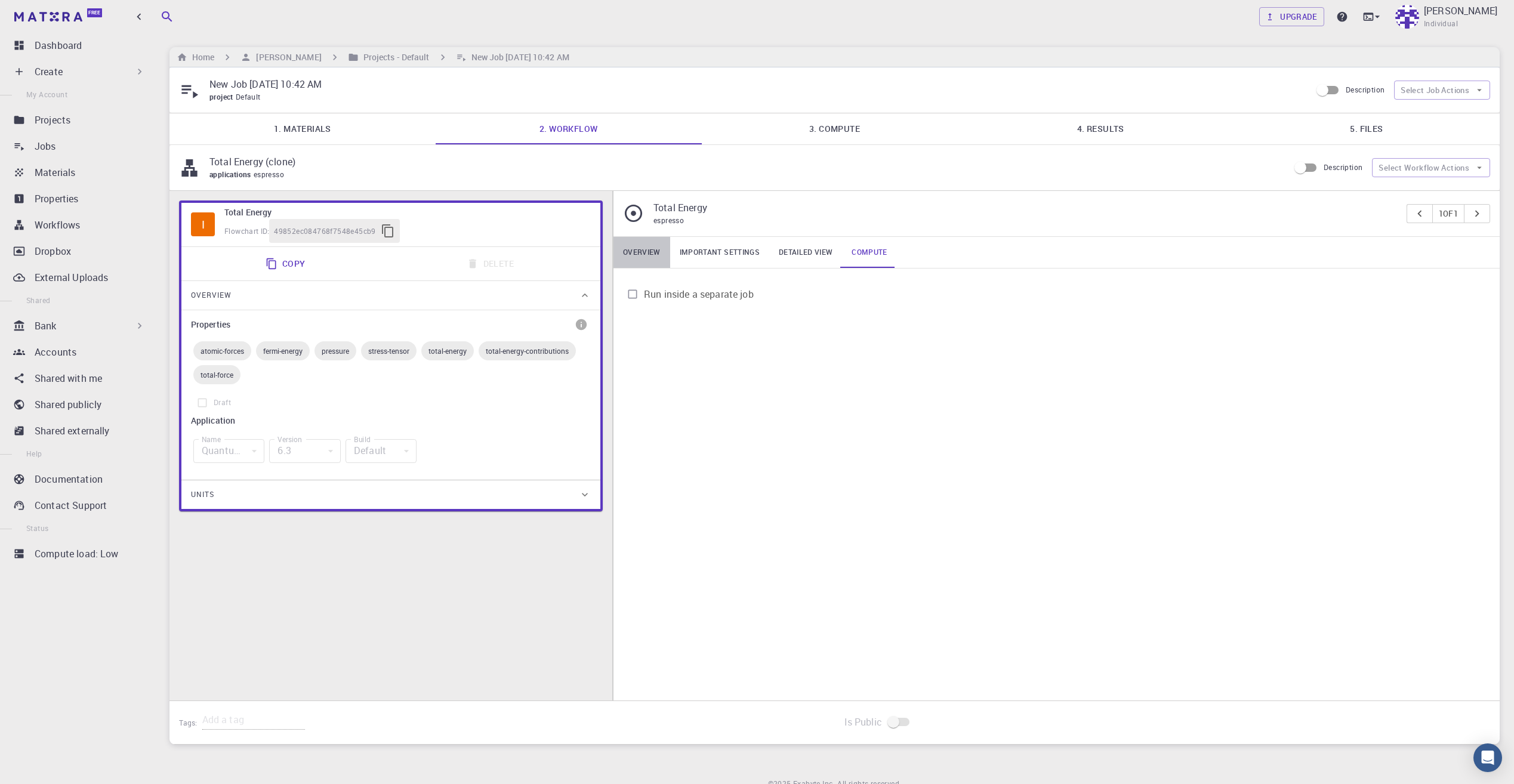
click at [659, 259] on link "Overview" at bounding box center [642, 252] width 57 height 31
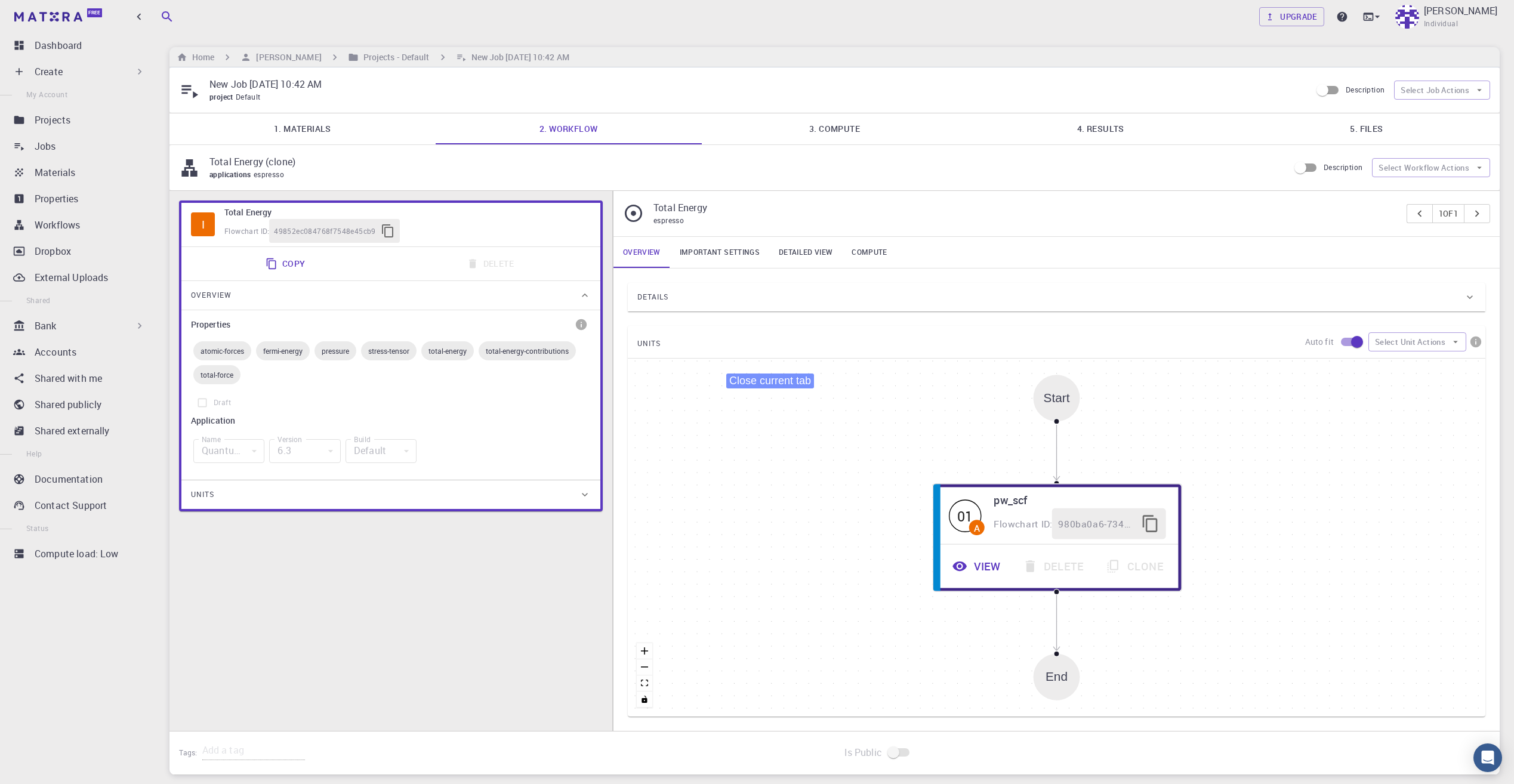
drag, startPoint x: 679, startPoint y: 314, endPoint x: 736, endPoint y: 353, distance: 69.1
